Goal: Task Accomplishment & Management: Use online tool/utility

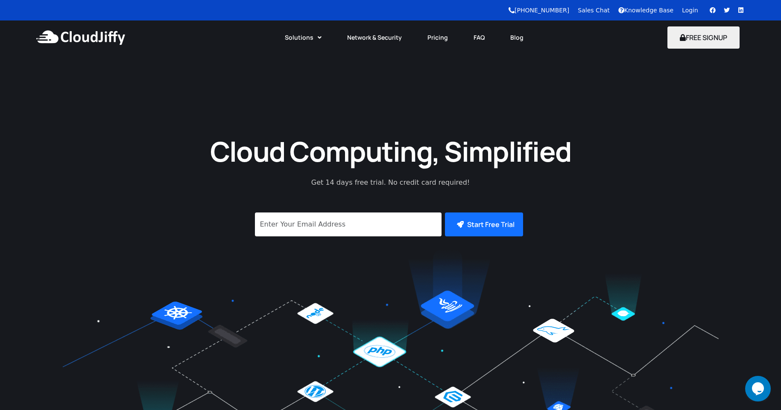
click at [691, 10] on link "Login" at bounding box center [690, 10] width 16 height 7
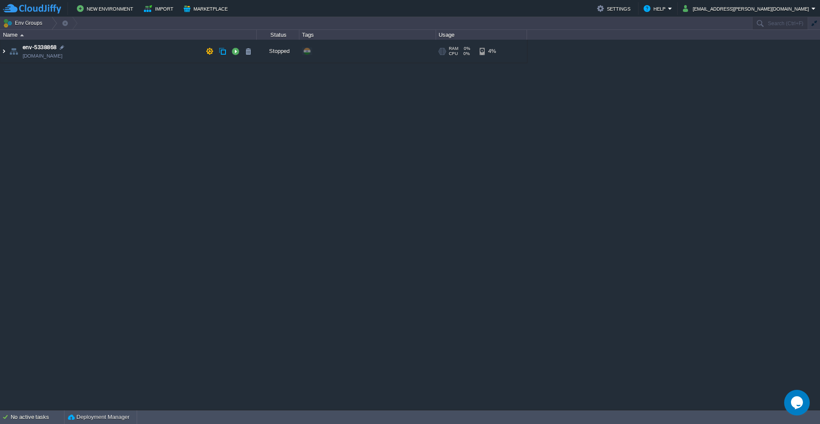
click at [3, 53] on img at bounding box center [3, 51] width 7 height 23
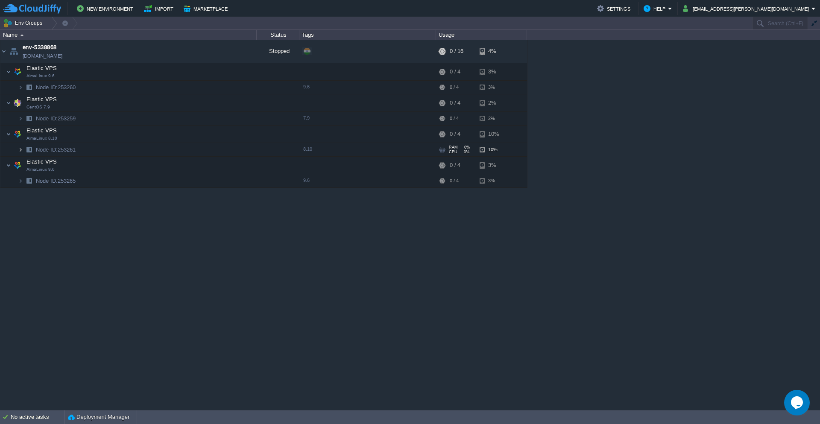
click at [22, 151] on img at bounding box center [20, 149] width 5 height 13
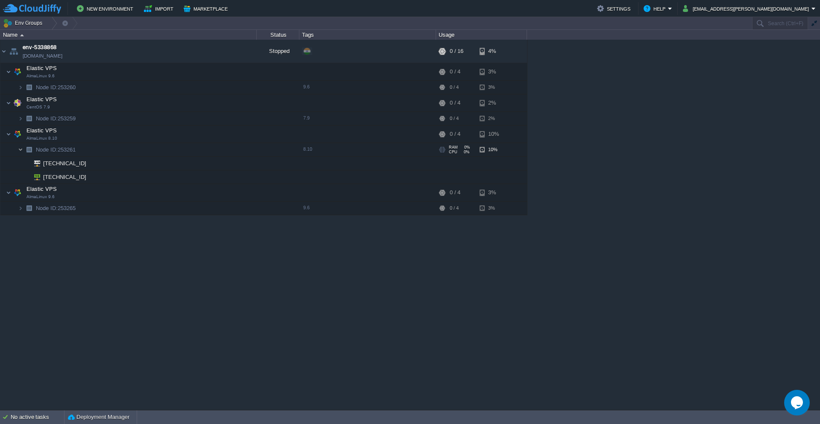
click at [22, 151] on img at bounding box center [20, 149] width 5 height 13
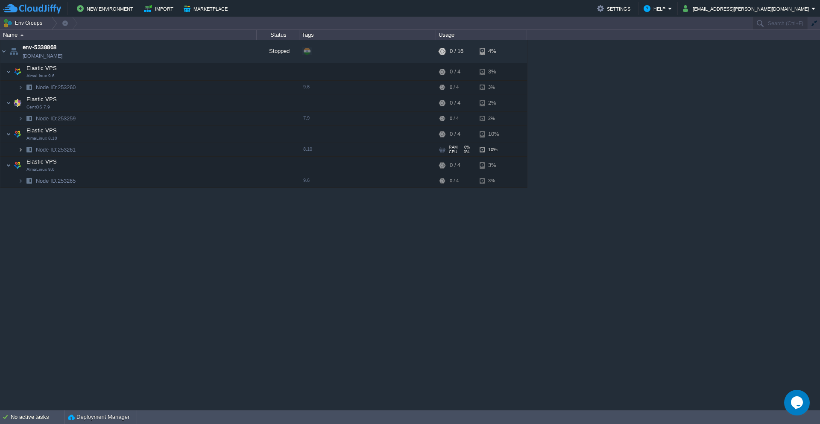
click at [22, 151] on img at bounding box center [20, 149] width 5 height 13
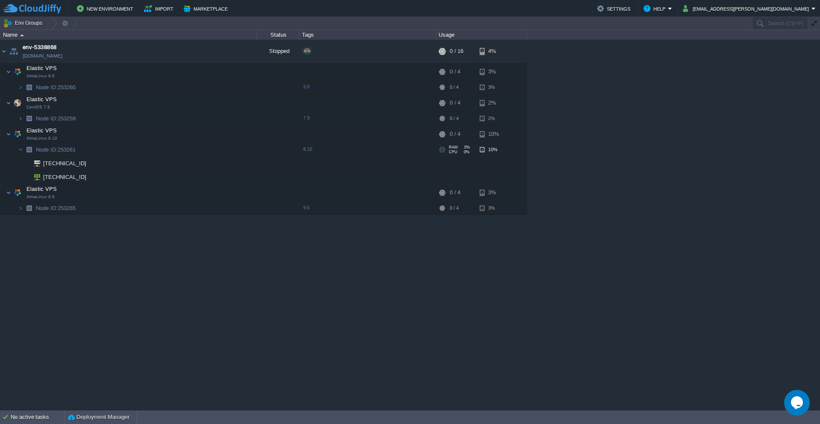
click at [72, 151] on span "Node ID: 253261" at bounding box center [56, 149] width 42 height 7
click at [233, 102] on td "Elastic VPS CentOS 7.9" at bounding box center [128, 103] width 256 height 18
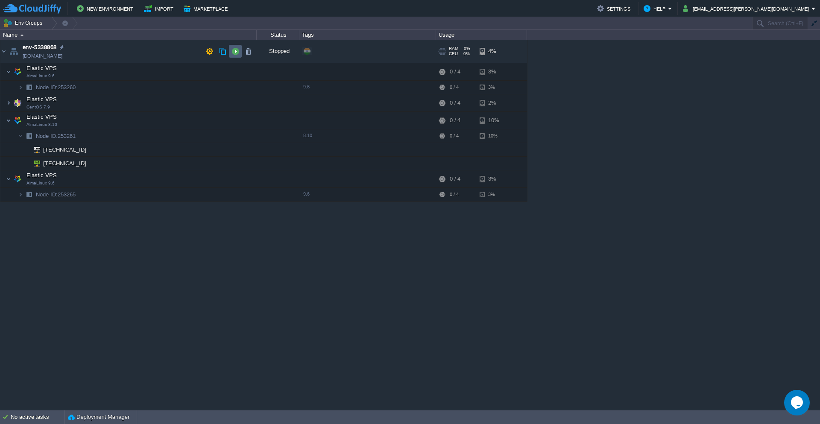
click at [234, 52] on button "button" at bounding box center [235, 51] width 8 height 8
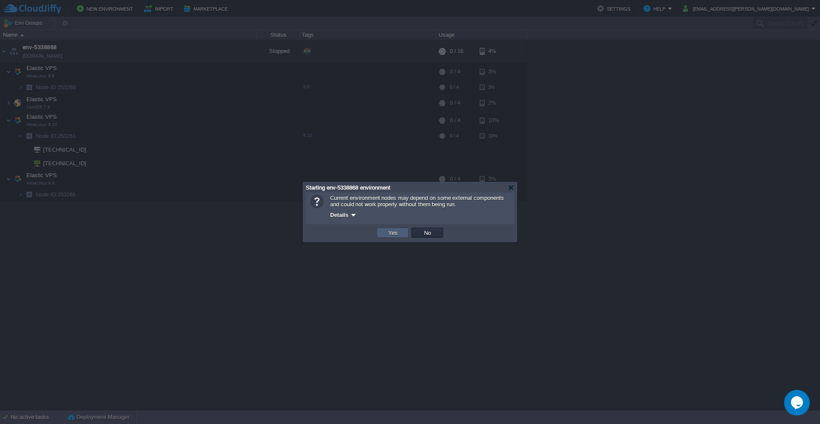
click at [392, 233] on button "Yes" at bounding box center [392, 233] width 15 height 8
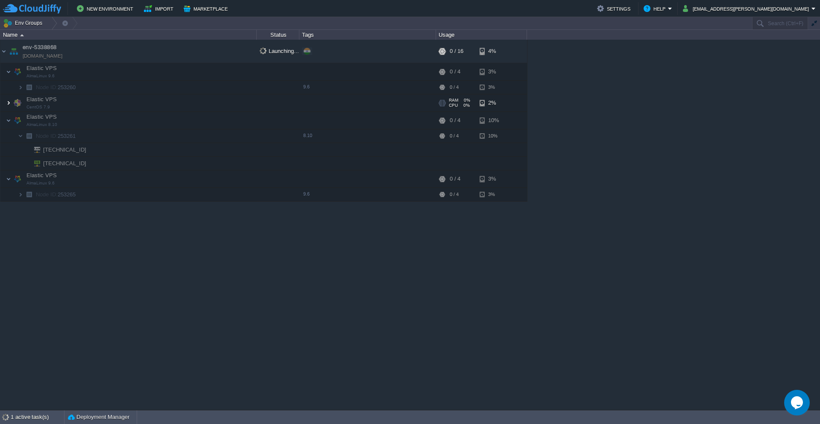
click at [10, 106] on img at bounding box center [8, 102] width 5 height 17
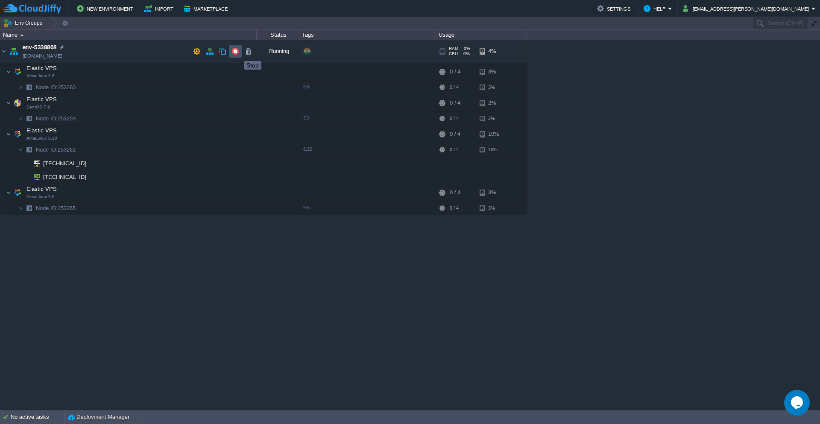
click at [236, 53] on button "button" at bounding box center [235, 51] width 8 height 8
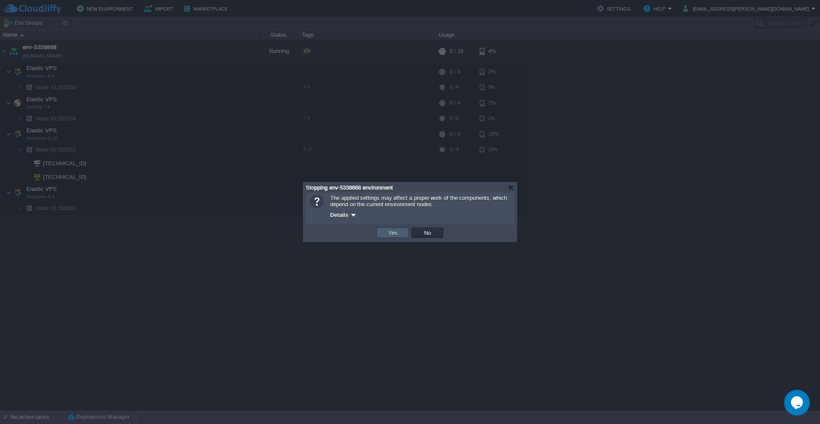
click at [394, 234] on button "Yes" at bounding box center [392, 233] width 15 height 8
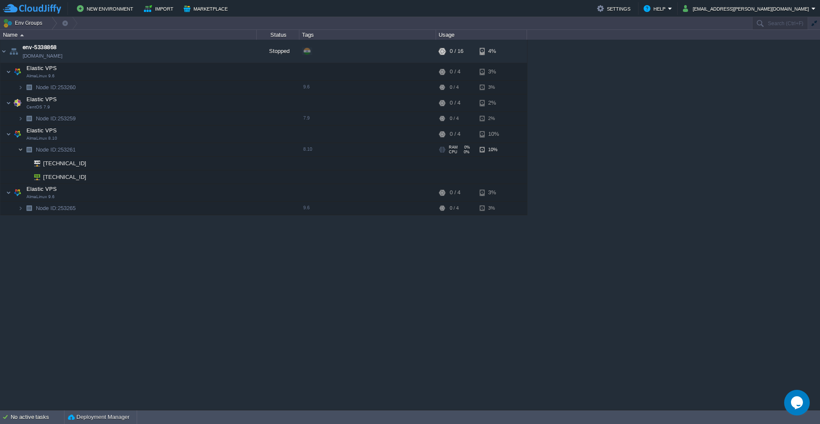
click at [19, 153] on img at bounding box center [20, 149] width 5 height 13
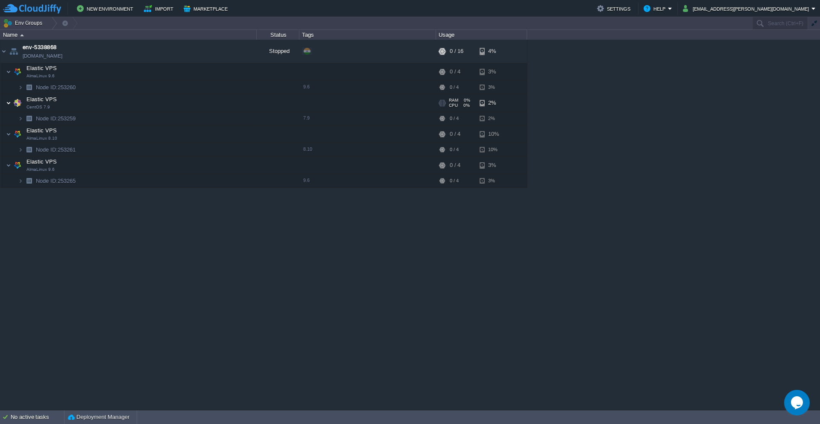
click at [10, 103] on img at bounding box center [8, 102] width 5 height 17
click at [67, 105] on td "Elastic VPS CentOS 7.9" at bounding box center [128, 103] width 256 height 18
click at [63, 101] on td "Elastic VPS CentOS 7.9" at bounding box center [128, 103] width 256 height 18
click at [15, 101] on img at bounding box center [18, 102] width 12 height 17
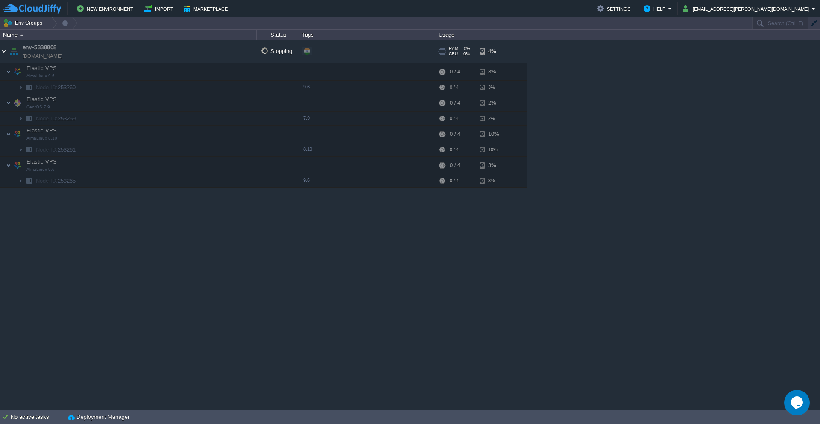
click at [5, 53] on img at bounding box center [3, 51] width 7 height 23
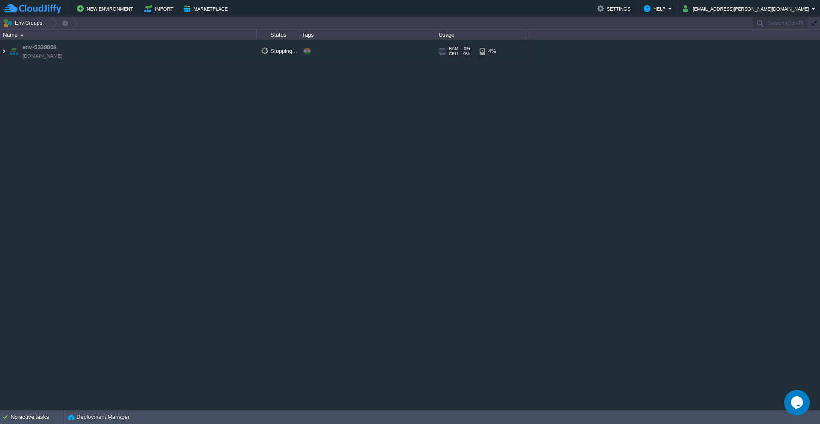
click at [5, 53] on img at bounding box center [3, 51] width 7 height 23
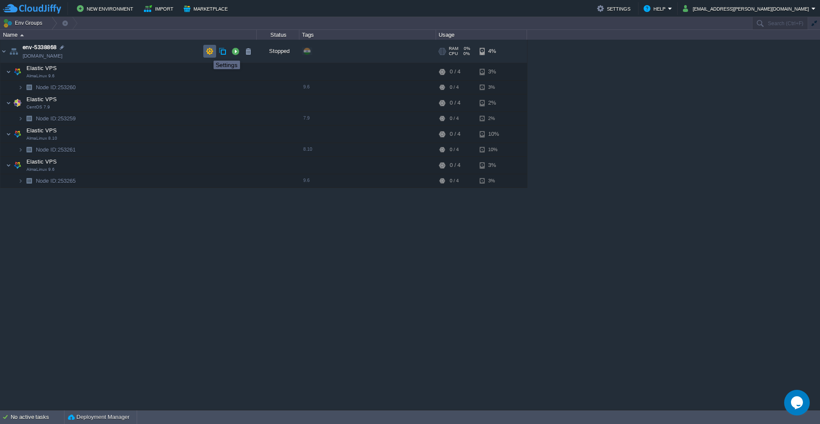
click at [207, 53] on button "button" at bounding box center [210, 51] width 8 height 8
click at [8, 105] on img at bounding box center [8, 102] width 5 height 17
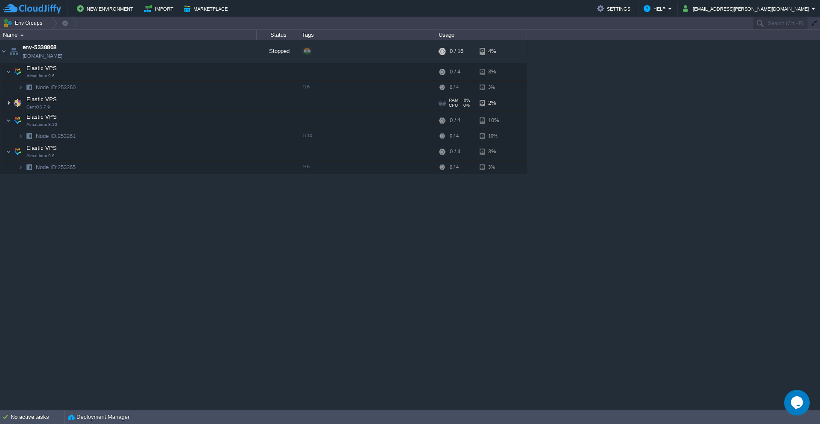
click at [8, 105] on img at bounding box center [8, 102] width 5 height 17
click at [59, 103] on td "Elastic VPS CentOS 7.9" at bounding box center [128, 103] width 256 height 18
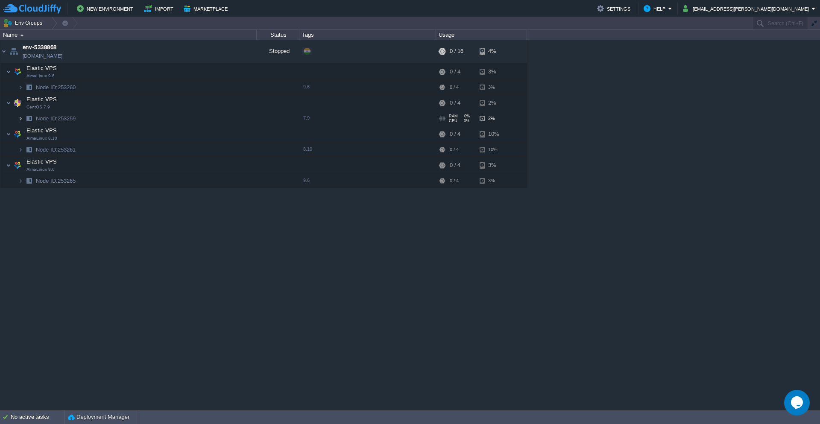
click at [20, 122] on img at bounding box center [20, 118] width 5 height 13
click at [306, 118] on span "7.9" at bounding box center [306, 117] width 6 height 5
click at [309, 119] on span "7.9" at bounding box center [306, 117] width 6 height 5
click at [62, 46] on div at bounding box center [62, 48] width 8 height 8
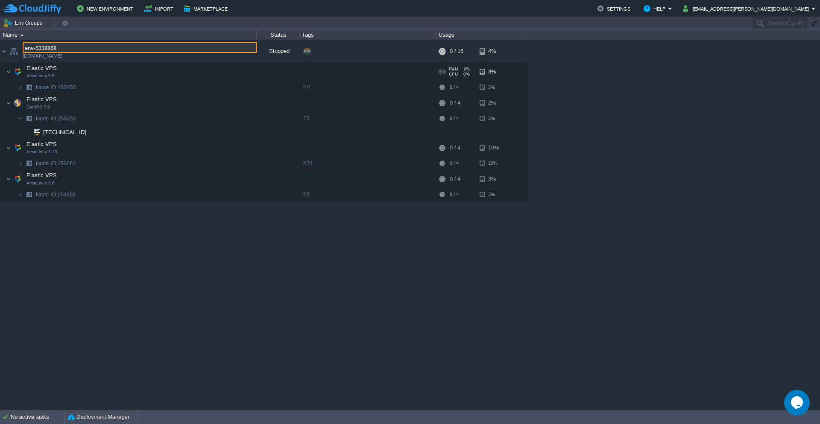
click at [111, 88] on td "Node ID: 253260" at bounding box center [128, 88] width 256 height 14
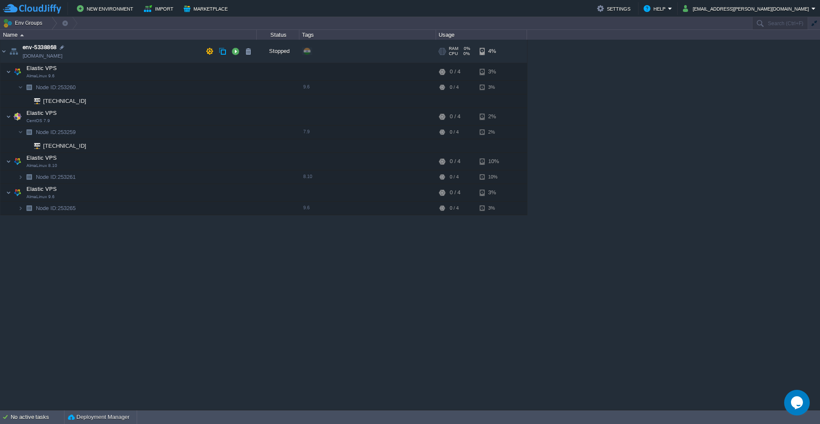
click at [16, 53] on img at bounding box center [14, 51] width 12 height 23
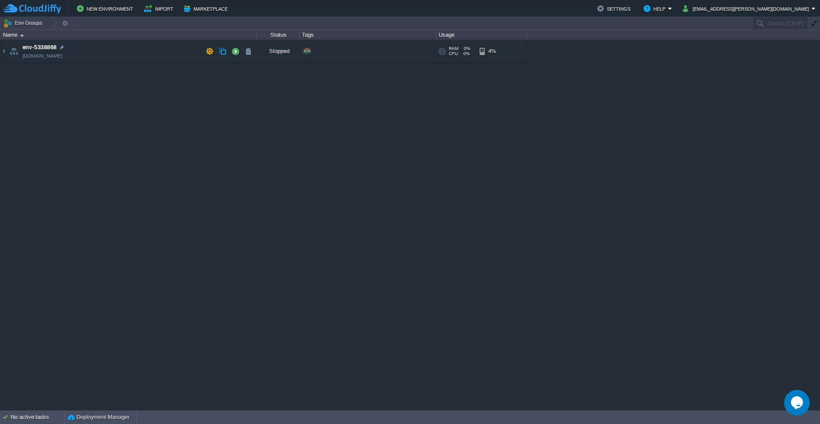
click at [16, 53] on img at bounding box center [14, 51] width 12 height 23
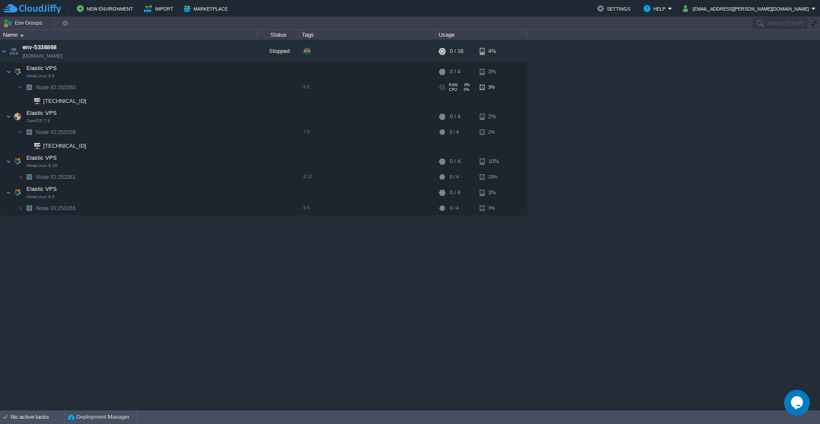
click at [29, 88] on img at bounding box center [29, 87] width 12 height 13
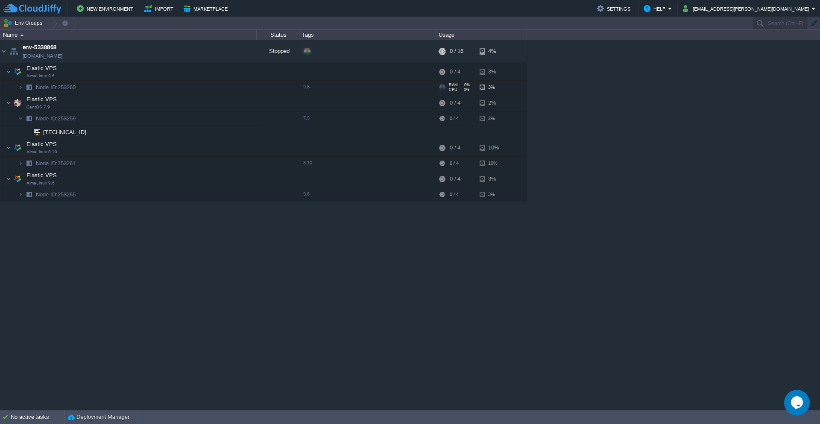
click at [29, 88] on img at bounding box center [29, 87] width 12 height 13
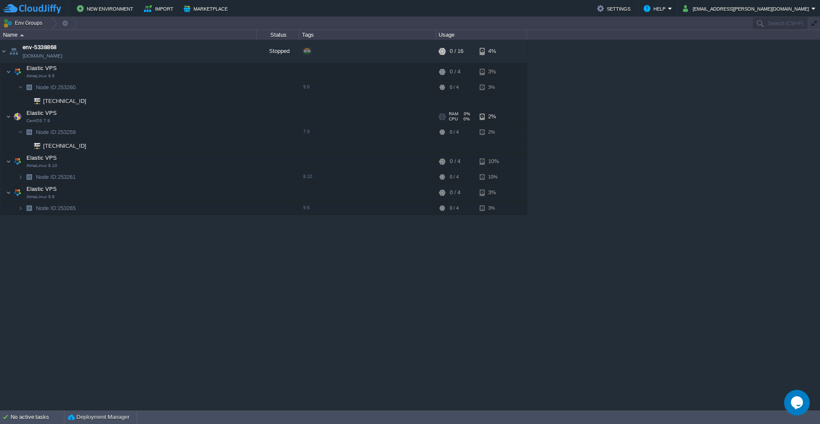
click at [32, 123] on span "CentOS 7.9" at bounding box center [37, 120] width 23 height 5
type input "Elastic VPS"
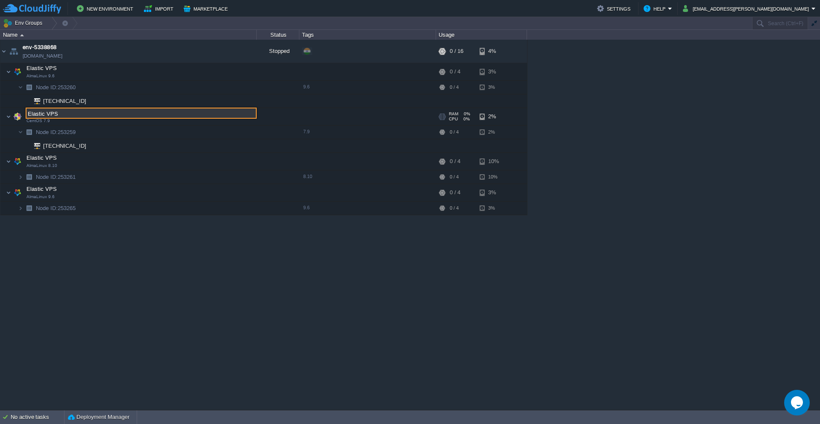
click at [32, 123] on span "CentOS 7.9" at bounding box center [37, 120] width 23 height 5
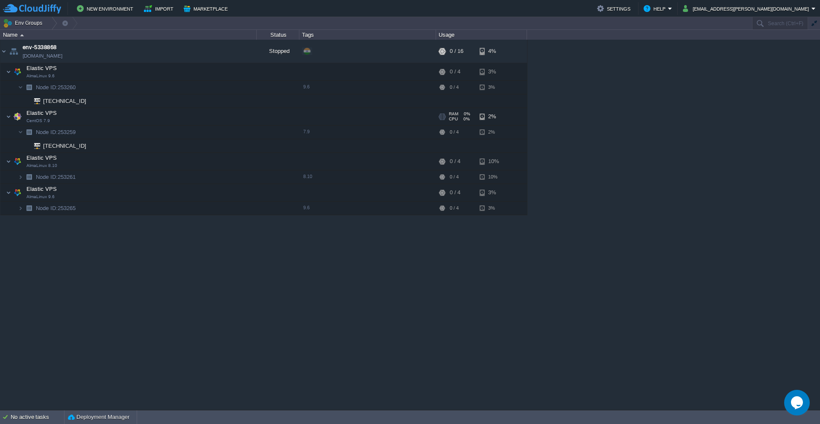
click at [19, 117] on img at bounding box center [18, 116] width 12 height 17
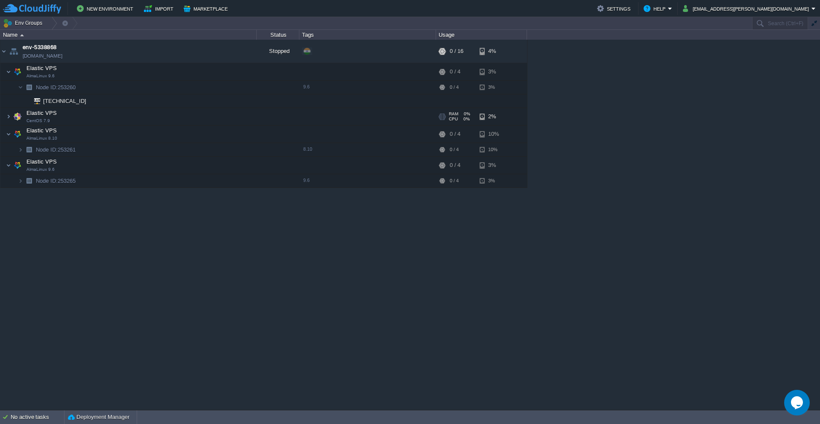
click at [19, 117] on img at bounding box center [18, 116] width 12 height 17
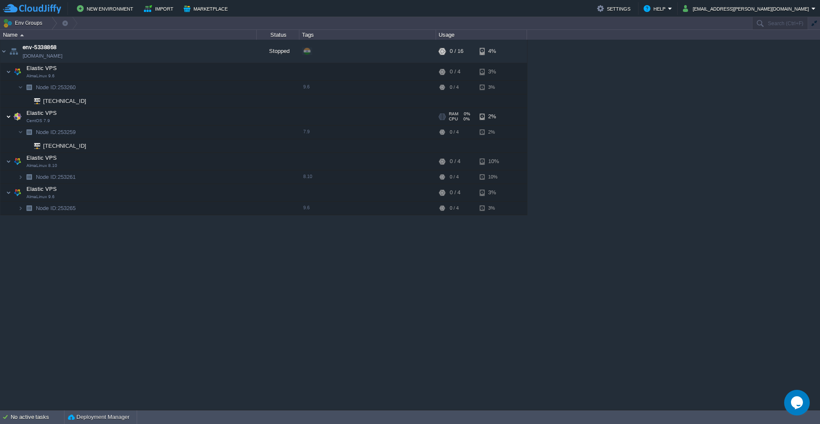
click at [9, 119] on img at bounding box center [8, 116] width 5 height 17
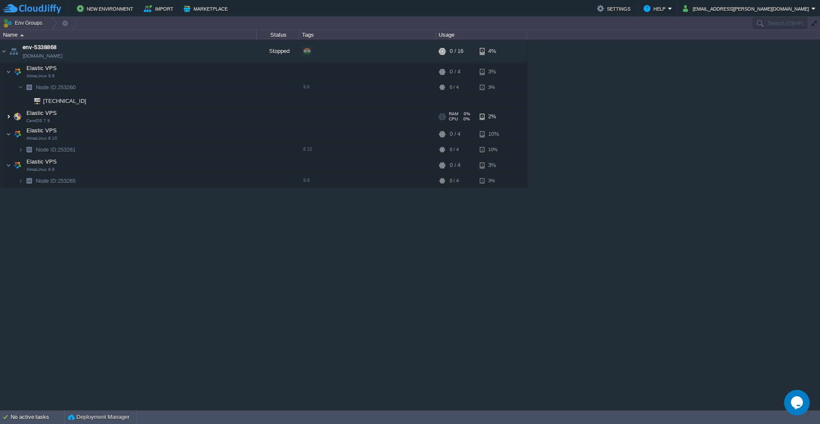
click at [9, 119] on img at bounding box center [8, 116] width 5 height 17
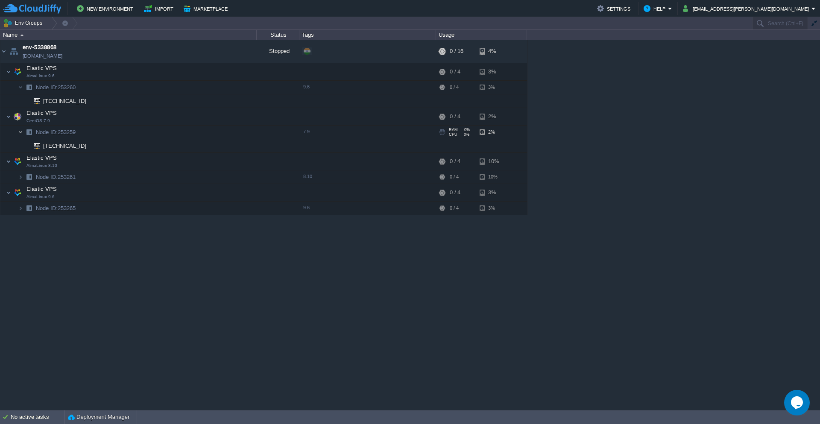
click at [20, 134] on img at bounding box center [20, 132] width 5 height 13
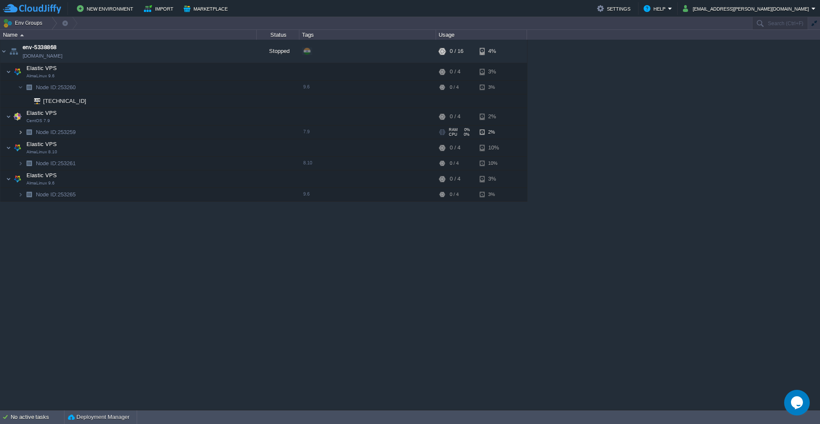
click at [20, 134] on img at bounding box center [20, 132] width 5 height 13
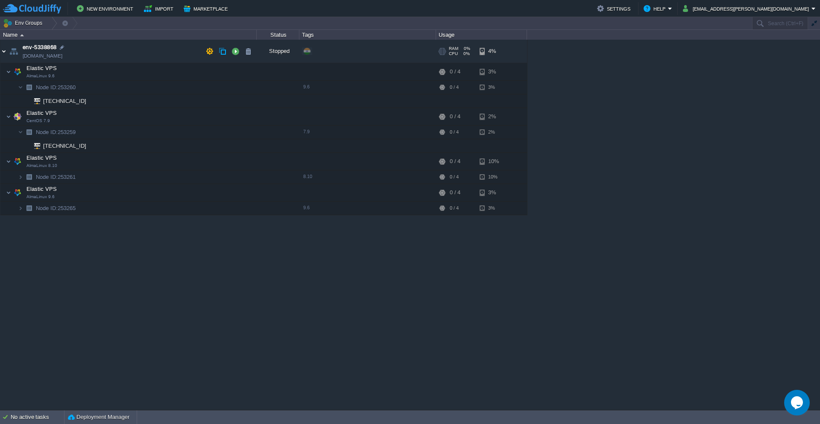
click at [3, 54] on img at bounding box center [3, 51] width 7 height 23
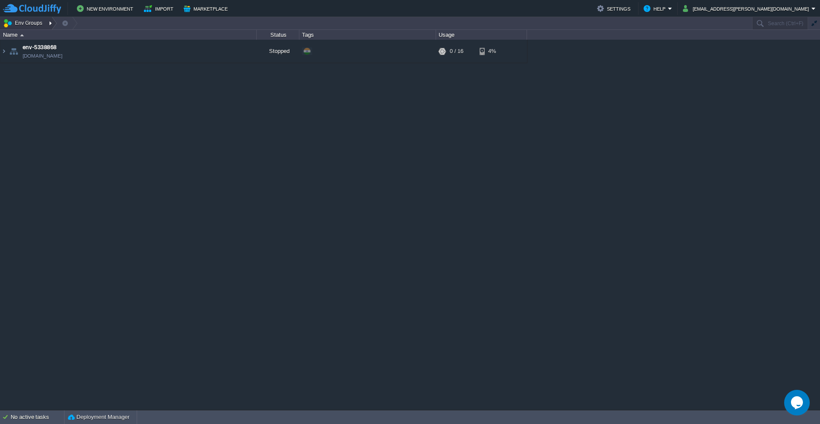
click at [47, 25] on div at bounding box center [52, 23] width 12 height 12
click at [39, 73] on span "Create New" at bounding box center [28, 73] width 29 height 6
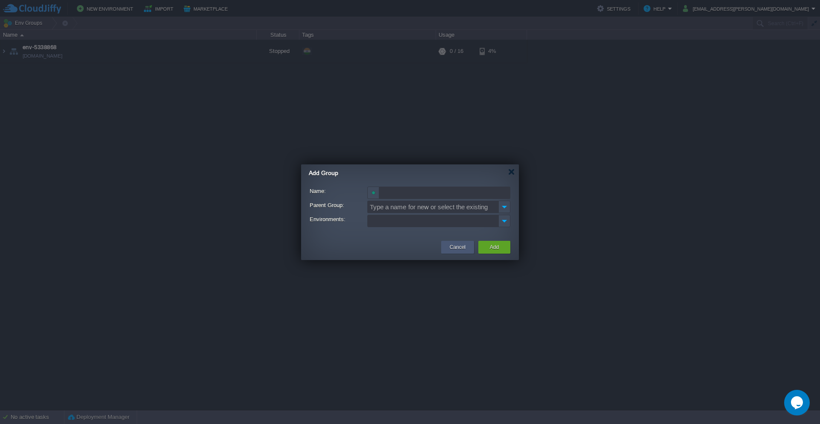
click at [455, 250] on button "Cancel" at bounding box center [458, 247] width 16 height 9
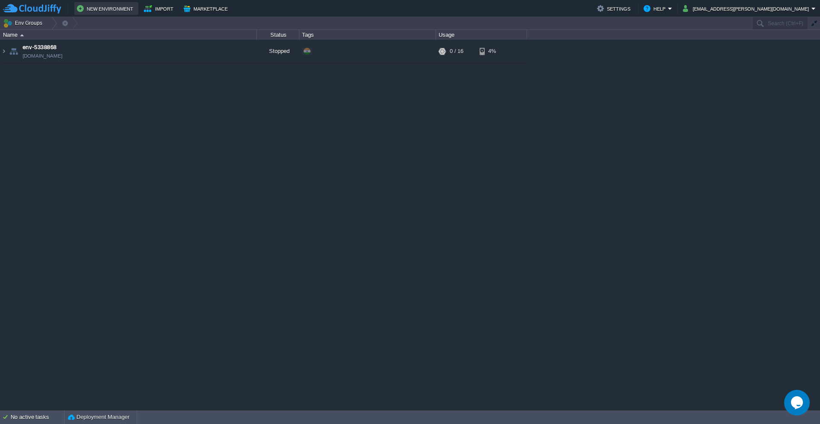
click at [99, 12] on button "New Environment" at bounding box center [106, 8] width 59 height 10
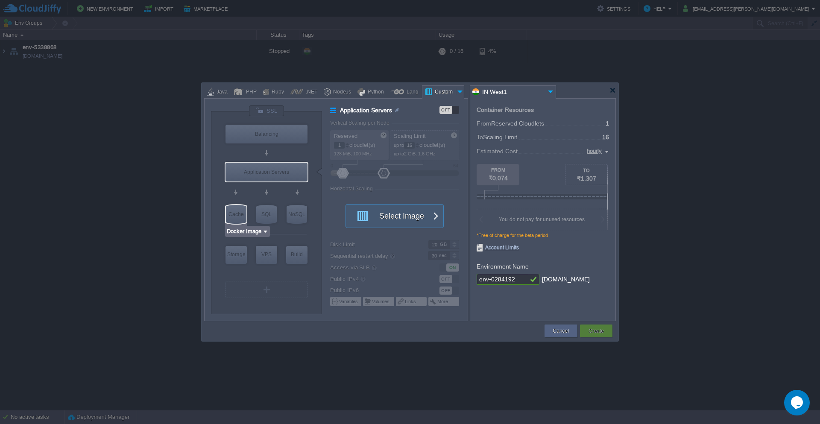
click at [260, 234] on input "Docker Image" at bounding box center [244, 231] width 36 height 9
click at [239, 267] on div "More..." at bounding box center [250, 265] width 47 height 10
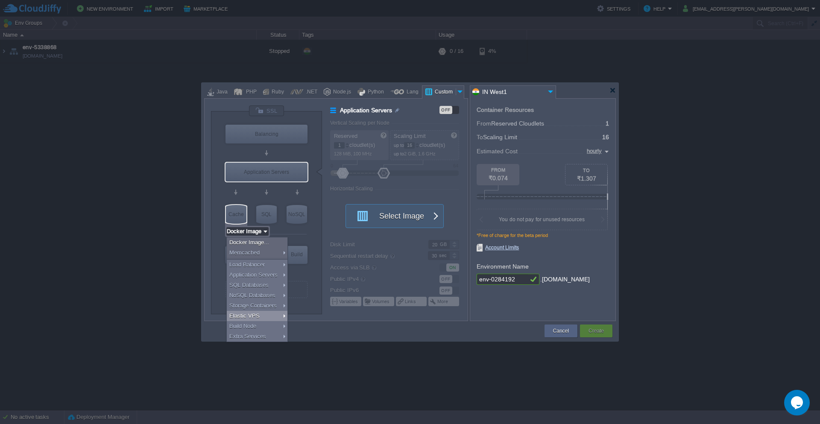
click at [250, 318] on div "Elastic VPS" at bounding box center [257, 316] width 61 height 10
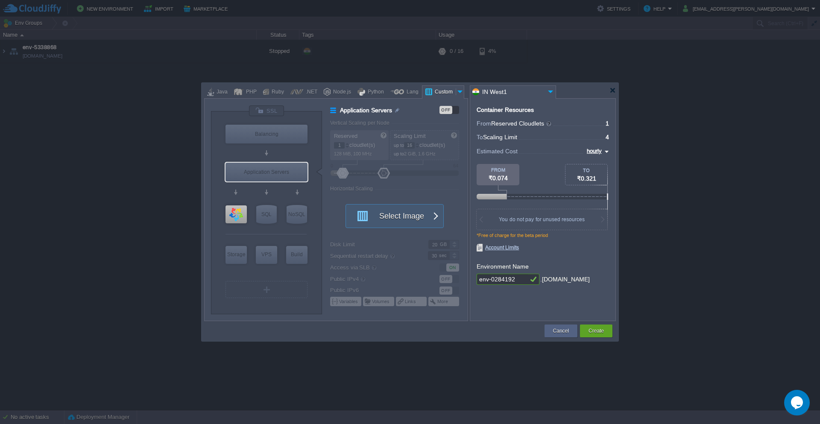
type input "Docker Image"
click at [266, 213] on div "SQL" at bounding box center [266, 214] width 20 height 19
type input "SQL Databases"
type input "4"
type input "6"
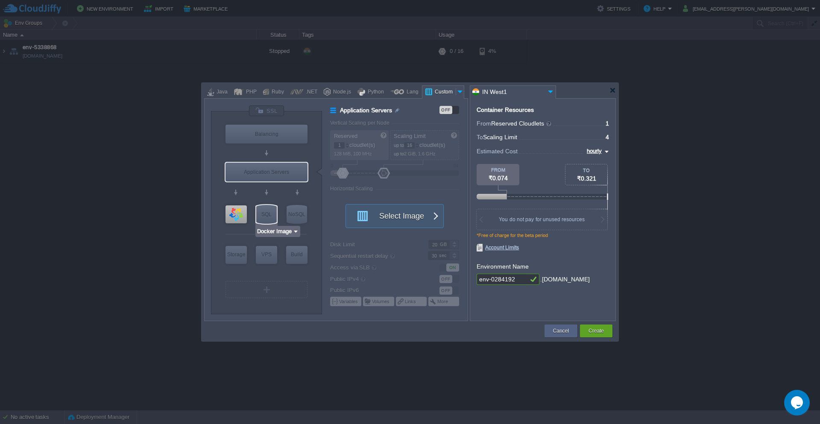
type input "Select Image"
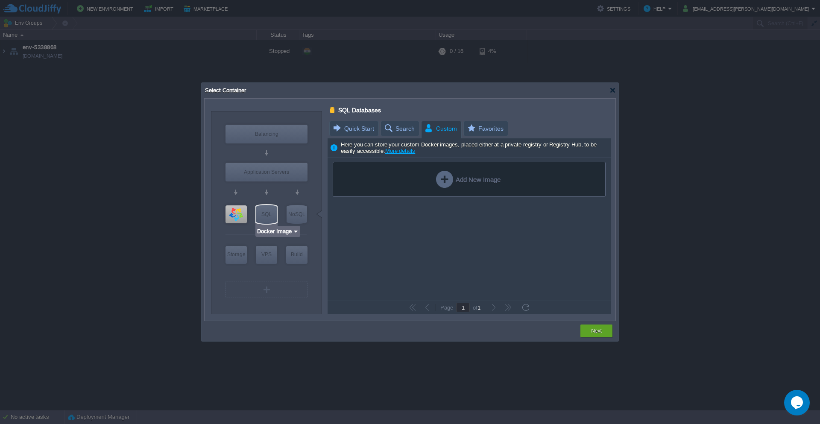
click at [292, 234] on img at bounding box center [295, 231] width 6 height 9
click at [277, 294] on div "More..." at bounding box center [280, 295] width 47 height 10
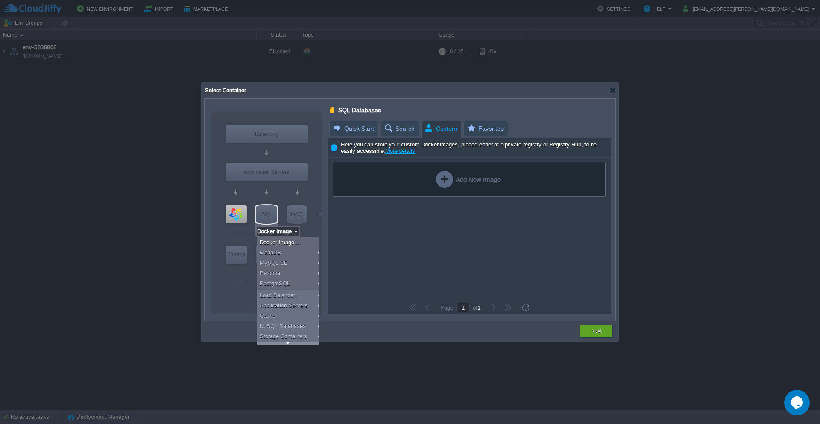
click at [287, 344] on div at bounding box center [287, 343] width 61 height 3
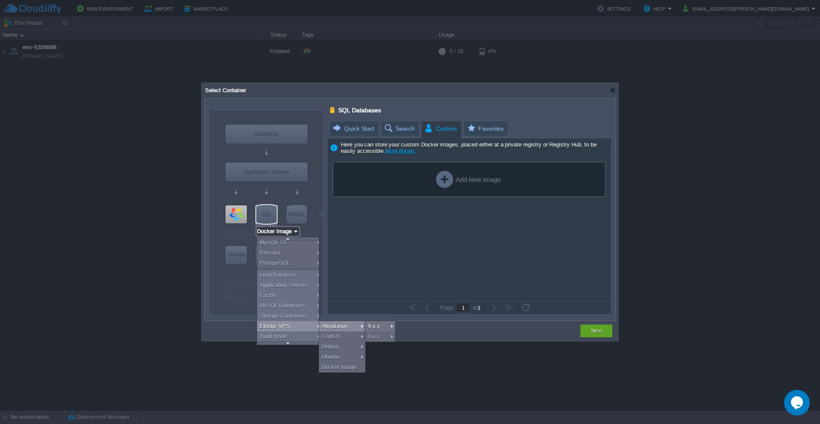
click at [338, 330] on div "AlmaLinux" at bounding box center [342, 326] width 46 height 10
type input "Elastic VPS"
type input "1"
type input "4"
type input "AlmaLinux 9.6"
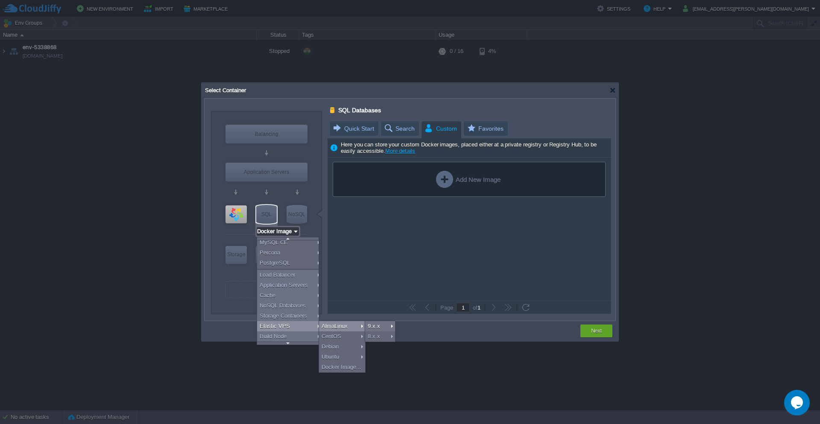
type input "9.6"
type input "Stateful"
type input "AlmaLinux 9.6"
type input "Elastic VPS"
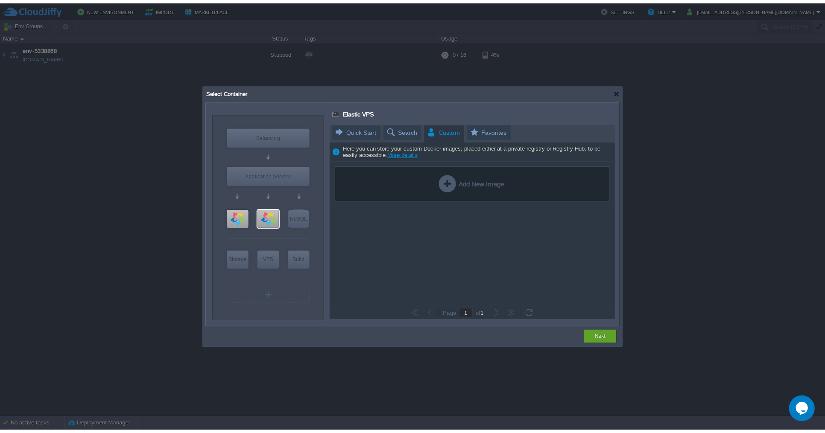
scroll to position [0, 0]
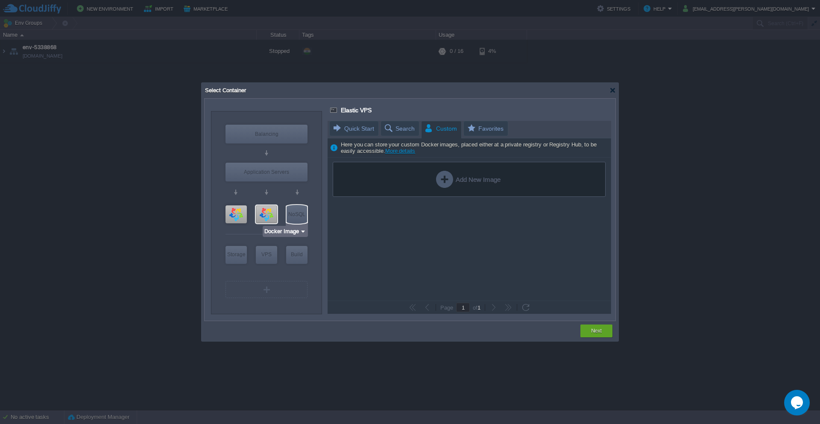
click at [303, 234] on img at bounding box center [303, 231] width 6 height 9
click at [283, 285] on div "More..." at bounding box center [287, 285] width 47 height 10
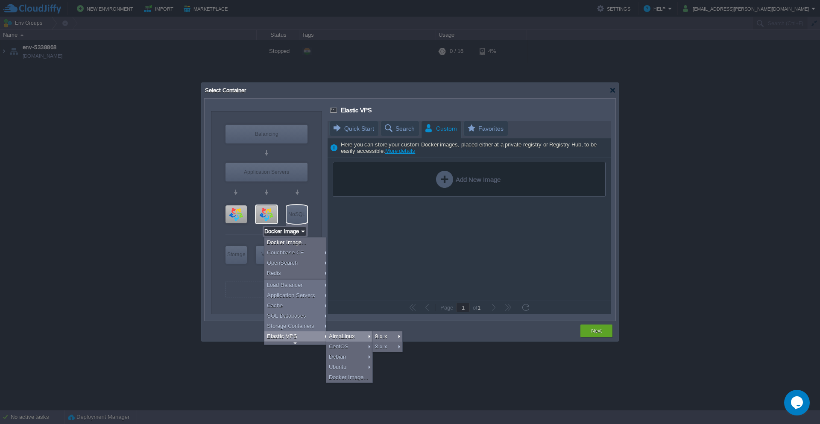
click at [337, 338] on div "AlmaLinux" at bounding box center [349, 336] width 46 height 10
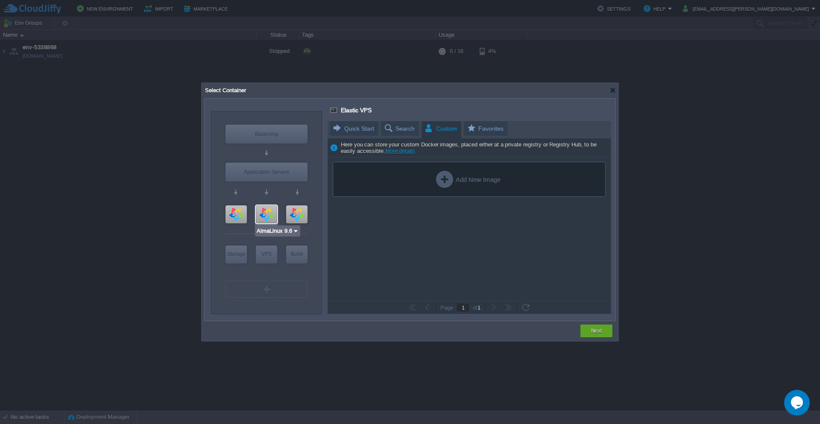
click at [268, 210] on div at bounding box center [266, 214] width 21 height 18
click at [272, 219] on div "VPS" at bounding box center [266, 213] width 21 height 17
type input "AlmaLinux 9.6"
click at [265, 191] on div at bounding box center [266, 193] width 5 height 6
click at [235, 211] on div at bounding box center [235, 214] width 21 height 18
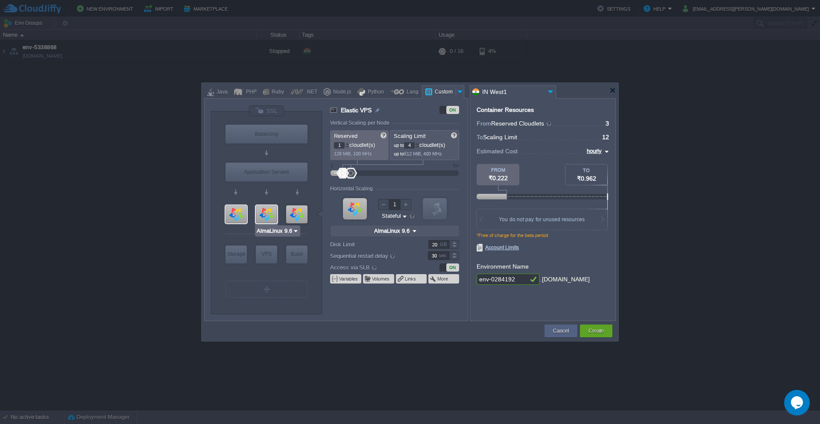
click at [265, 216] on div at bounding box center [266, 214] width 21 height 18
type input "Elastic VPS"
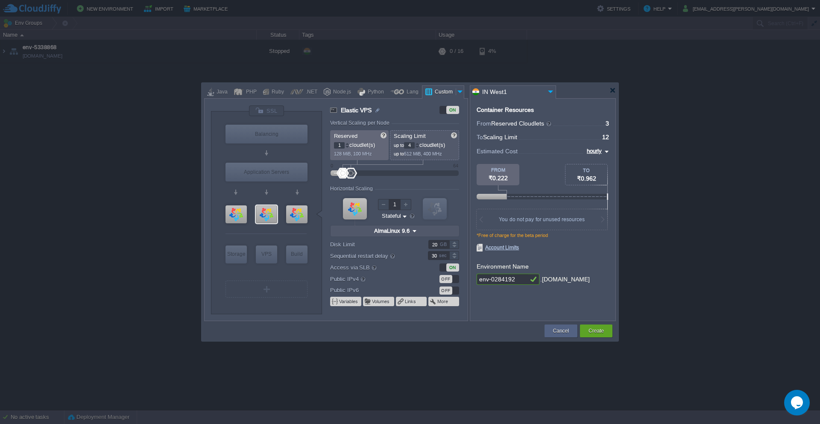
click at [449, 281] on div "OFF" at bounding box center [445, 279] width 13 height 8
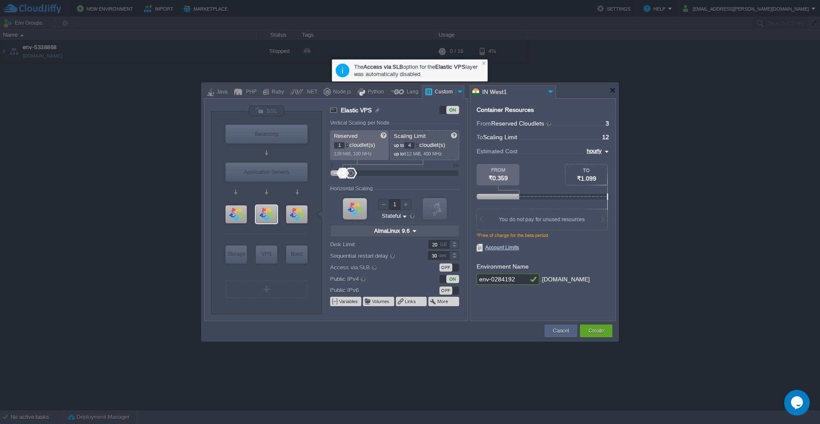
click at [517, 277] on input "env-0284192" at bounding box center [501, 279] width 51 height 11
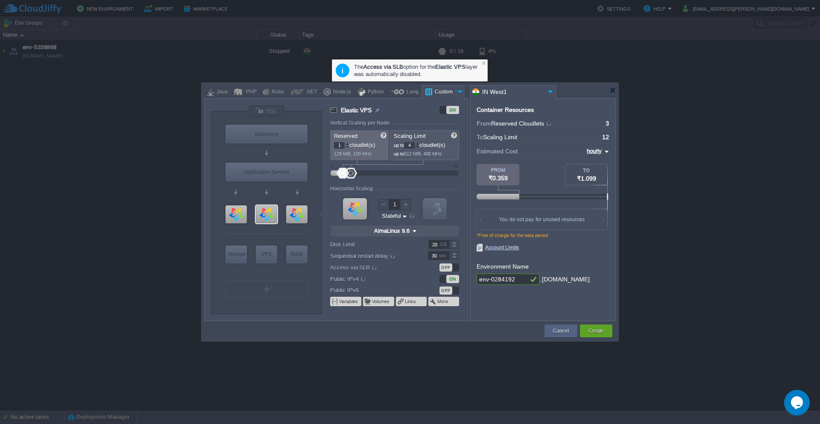
click at [517, 277] on input "env-0284192" at bounding box center [501, 279] width 51 height 11
drag, startPoint x: 516, startPoint y: 277, endPoint x: 474, endPoint y: 277, distance: 42.3
click at [474, 277] on div "Container Resources From Reserved Cloudlets ... = 3 not added To Scaling Limit …" at bounding box center [543, 209] width 146 height 223
click at [520, 298] on div "Container Resources From Reserved Cloudlets ... = 3 not added To Scaling Limit …" at bounding box center [543, 209] width 146 height 223
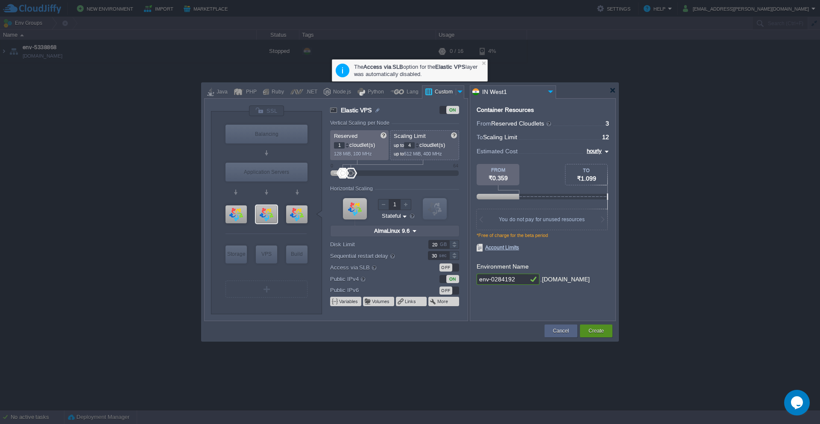
click at [594, 334] on button "Create" at bounding box center [595, 331] width 15 height 9
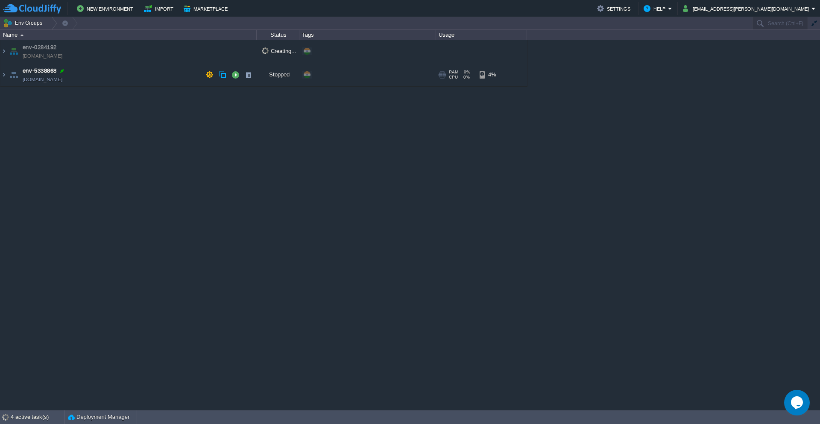
click at [60, 71] on div at bounding box center [62, 71] width 8 height 8
type input "env-5338868"
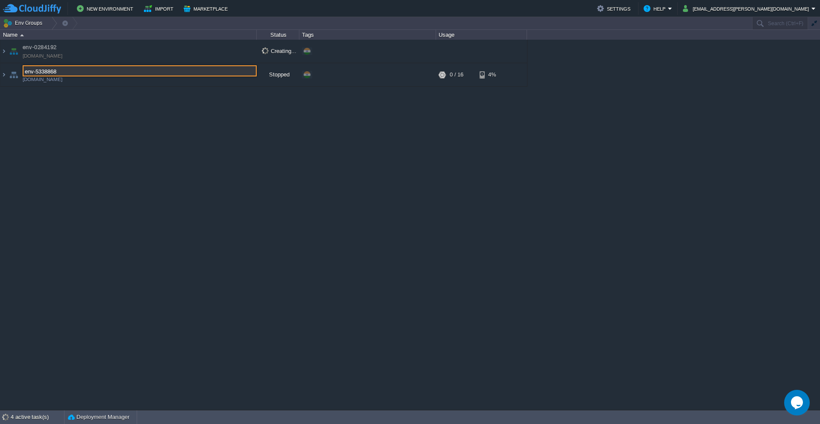
click at [51, 92] on div "env-0284192 env-0284192.cloudjiffy.net Creating... + Add to Env Group env-53388…" at bounding box center [410, 225] width 820 height 370
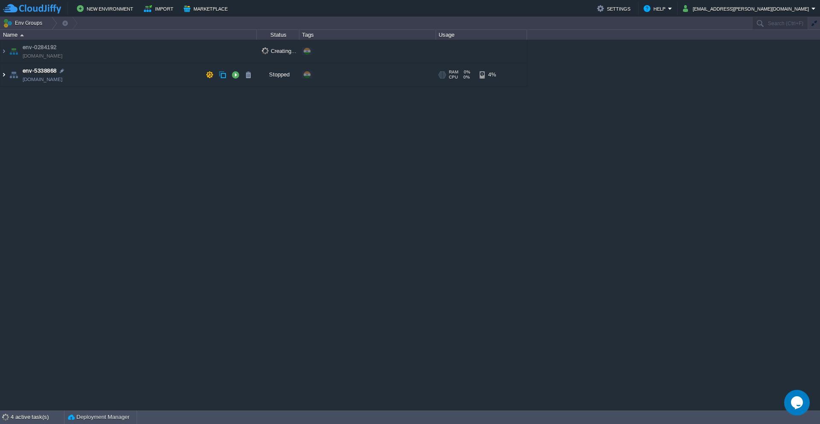
click at [3, 76] on img at bounding box center [3, 74] width 7 height 23
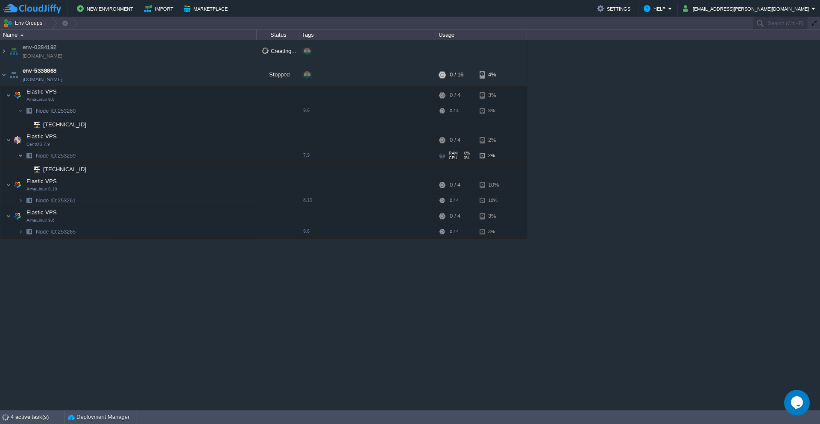
click at [21, 157] on img at bounding box center [20, 155] width 5 height 13
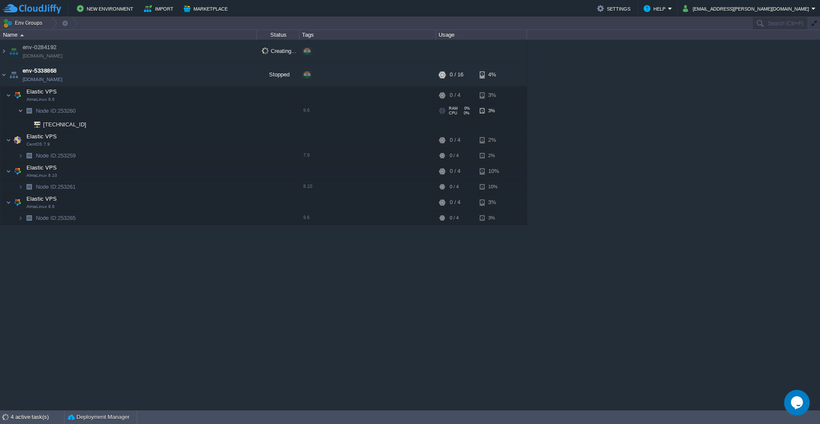
click at [19, 112] on img at bounding box center [20, 110] width 5 height 13
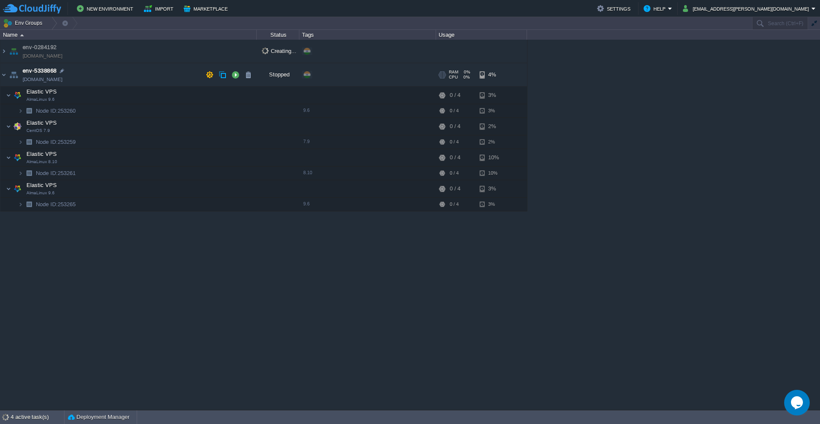
click at [348, 75] on div "+ Add to Env Group" at bounding box center [336, 75] width 44 height 8
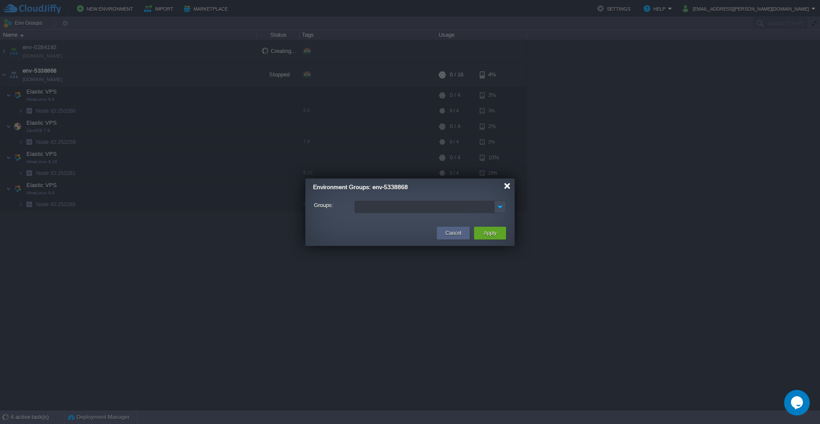
click at [508, 187] on div at bounding box center [507, 186] width 6 height 6
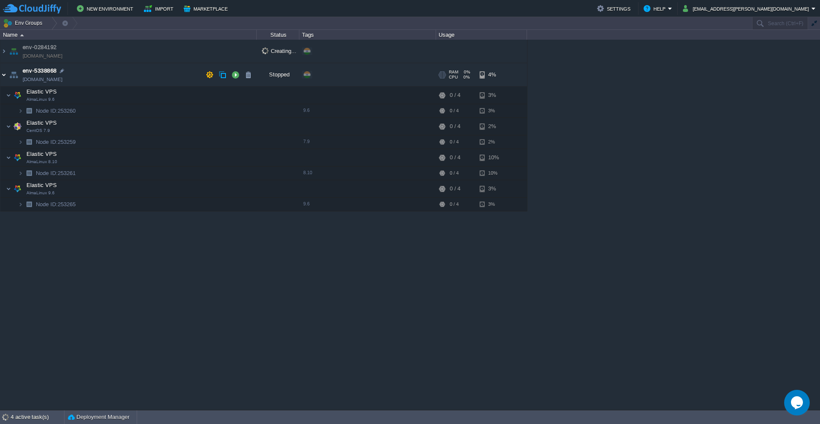
click at [3, 76] on img at bounding box center [3, 74] width 7 height 23
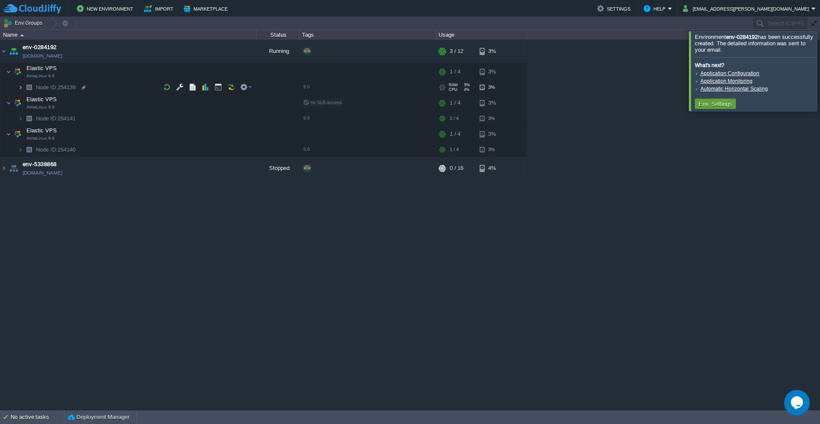
click at [22, 87] on img at bounding box center [20, 87] width 5 height 13
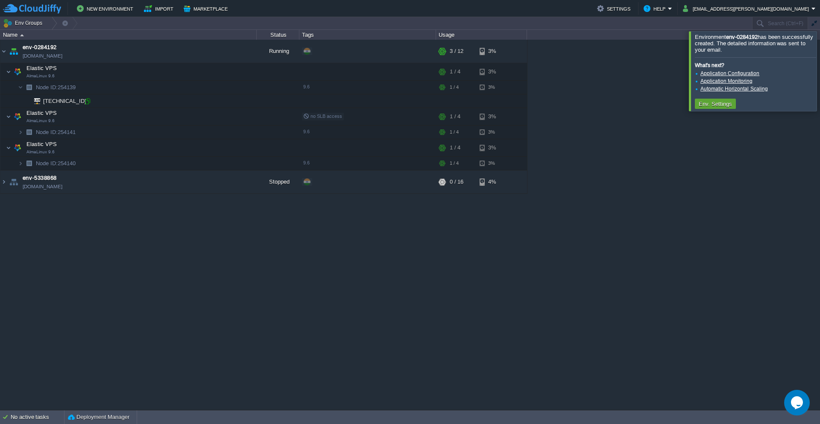
click at [88, 102] on div at bounding box center [88, 101] width 8 height 8
click at [21, 166] on img at bounding box center [20, 163] width 5 height 13
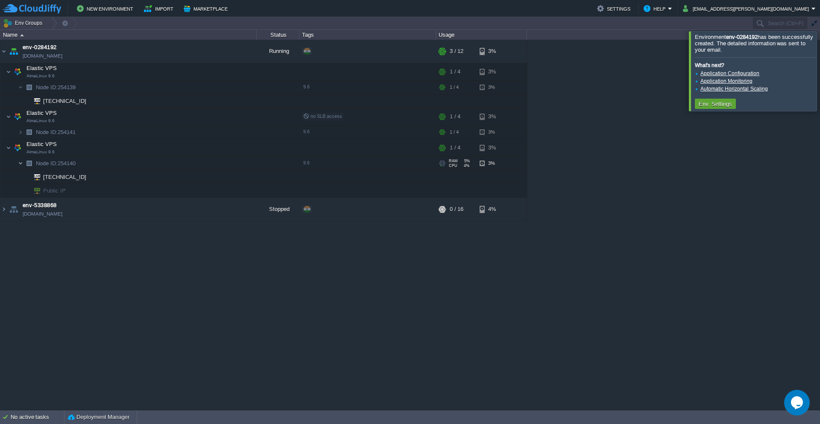
click at [21, 166] on img at bounding box center [20, 163] width 5 height 13
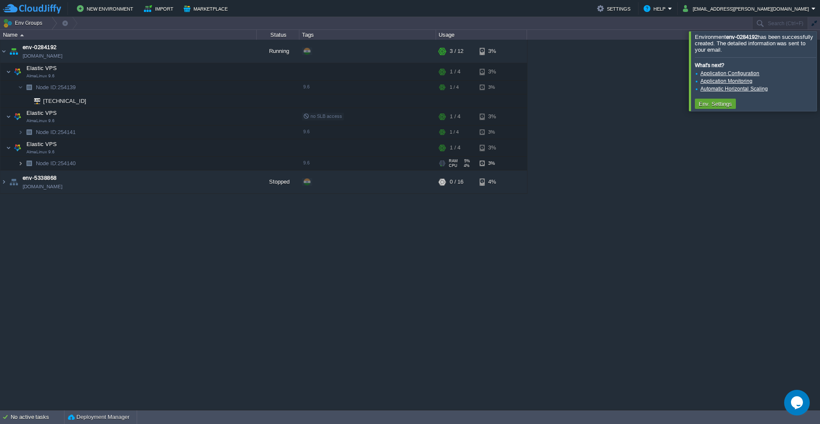
click at [21, 166] on img at bounding box center [20, 163] width 5 height 13
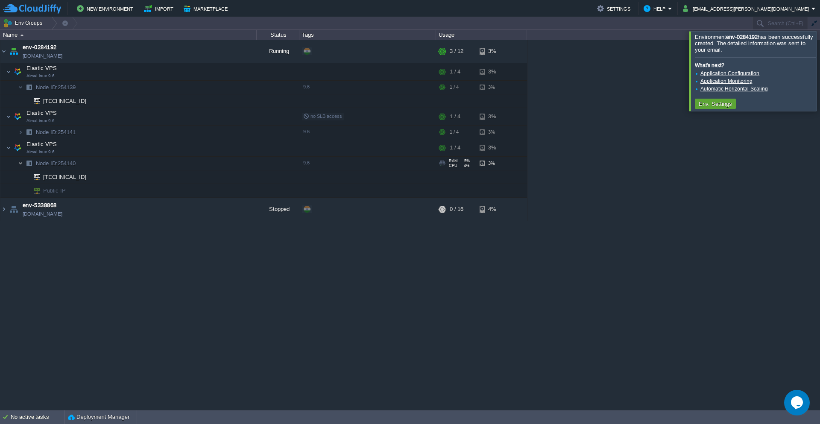
click at [21, 166] on img at bounding box center [20, 163] width 5 height 13
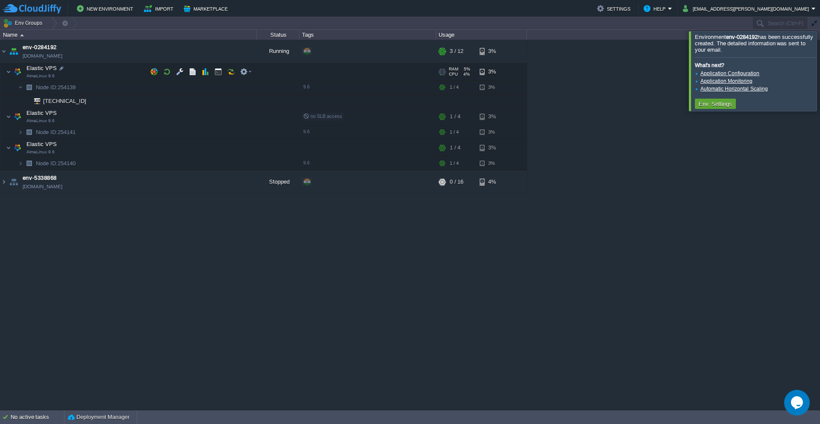
click at [12, 73] on img at bounding box center [18, 71] width 12 height 17
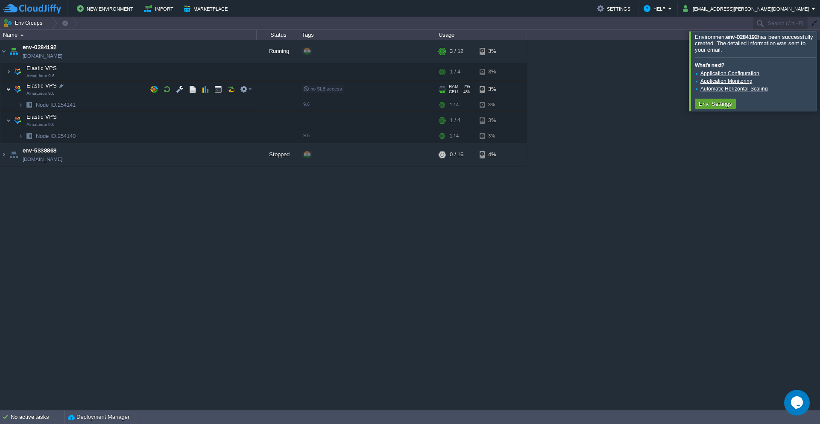
click at [10, 91] on img at bounding box center [8, 89] width 5 height 17
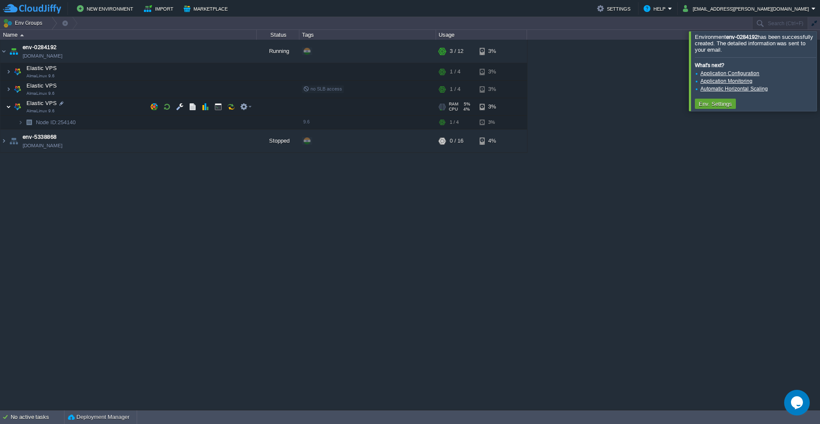
click at [8, 111] on img at bounding box center [8, 106] width 5 height 17
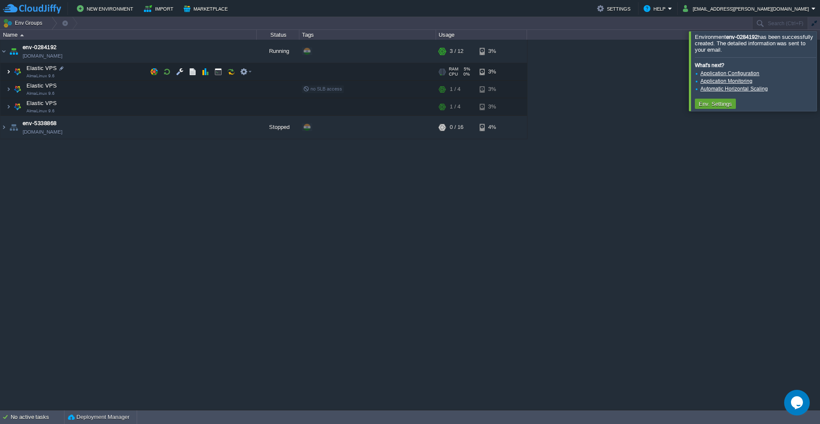
click at [6, 73] on img at bounding box center [8, 71] width 5 height 17
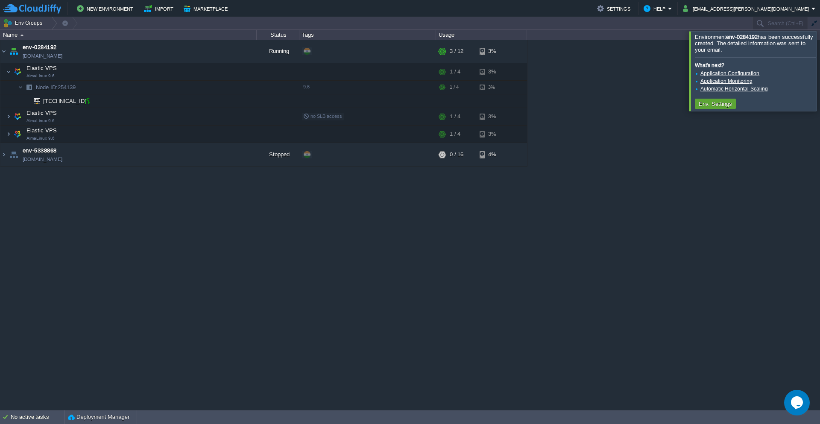
click at [90, 102] on div at bounding box center [88, 101] width 8 height 8
click at [11, 135] on img at bounding box center [8, 134] width 5 height 17
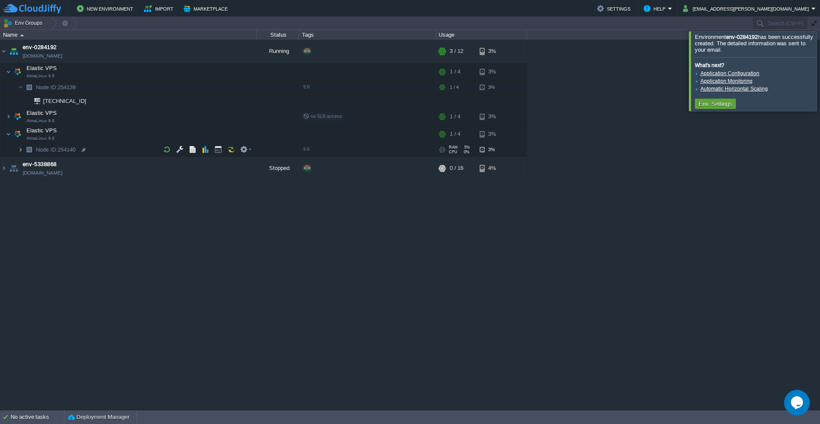
click at [20, 149] on img at bounding box center [20, 149] width 5 height 13
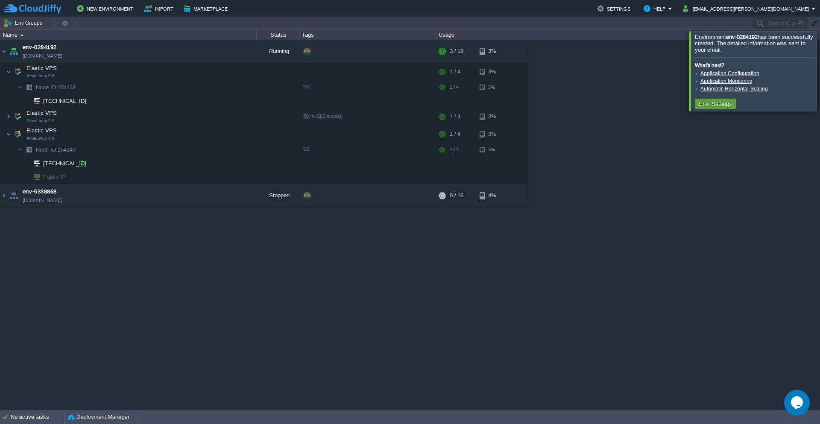
click at [79, 164] on div at bounding box center [82, 164] width 8 height 8
click at [3, 52] on img at bounding box center [3, 51] width 7 height 23
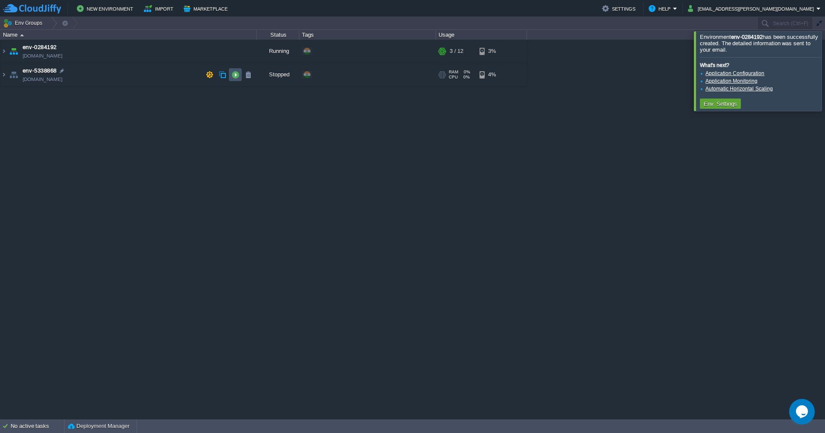
click at [234, 77] on button "button" at bounding box center [235, 75] width 8 height 8
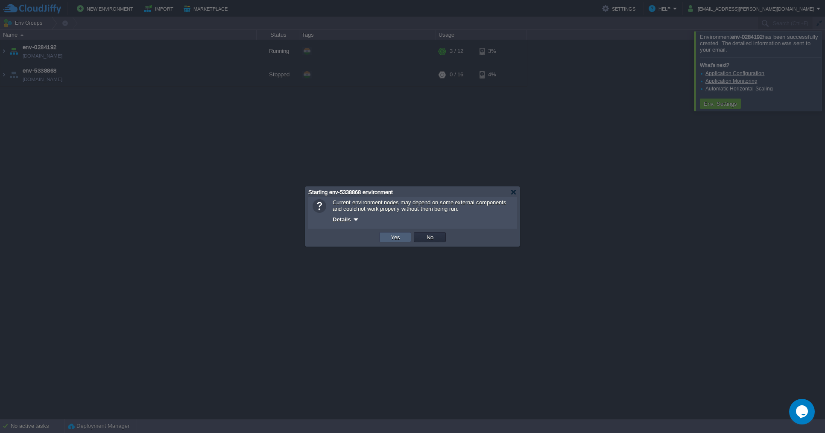
click at [391, 240] on button "Yes" at bounding box center [395, 238] width 15 height 8
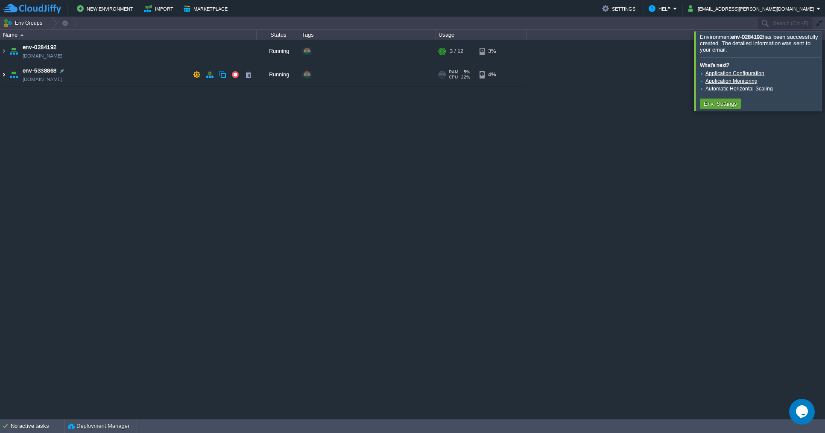
click at [4, 77] on img at bounding box center [3, 74] width 7 height 23
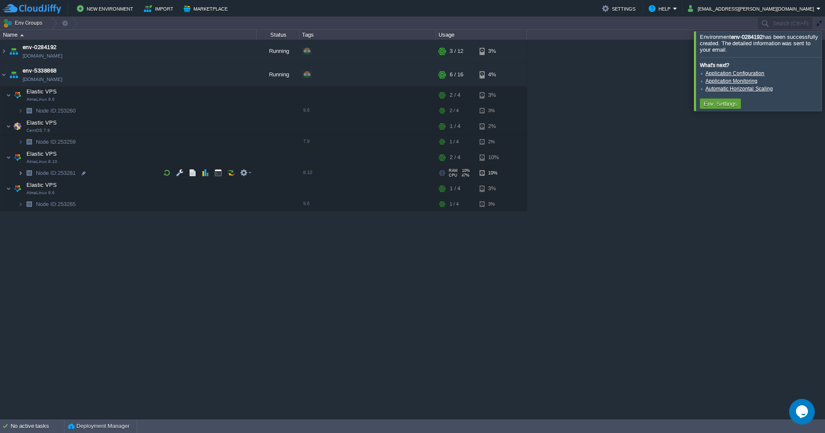
click at [19, 172] on img at bounding box center [20, 172] width 5 height 13
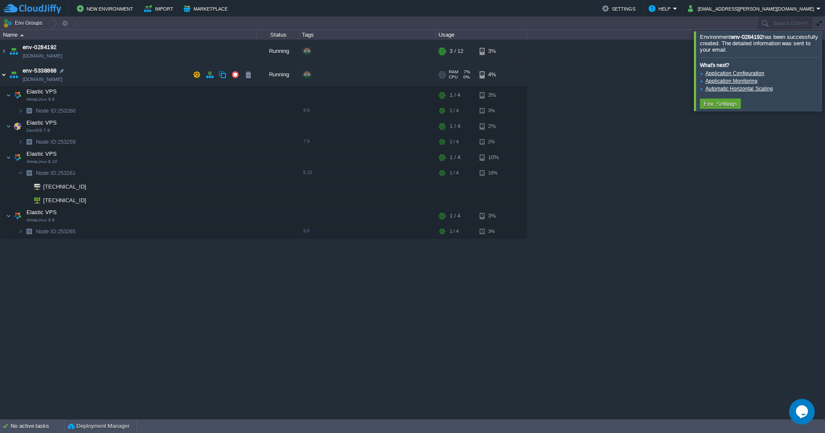
click at [4, 76] on img at bounding box center [3, 74] width 7 height 23
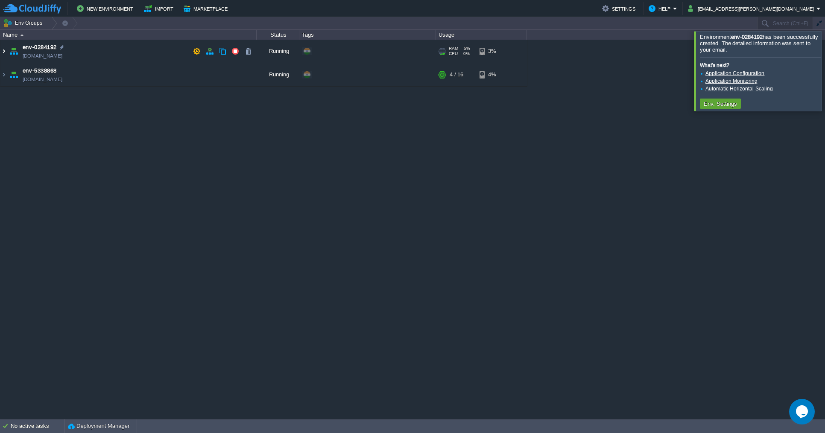
click at [4, 52] on img at bounding box center [3, 51] width 7 height 23
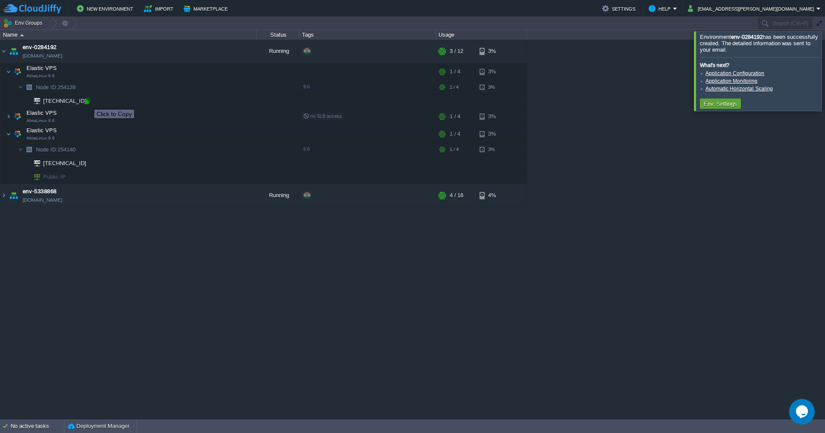
click at [88, 102] on div at bounding box center [88, 101] width 8 height 8
type input "192.168.11.145"
click at [6, 117] on img at bounding box center [8, 116] width 5 height 17
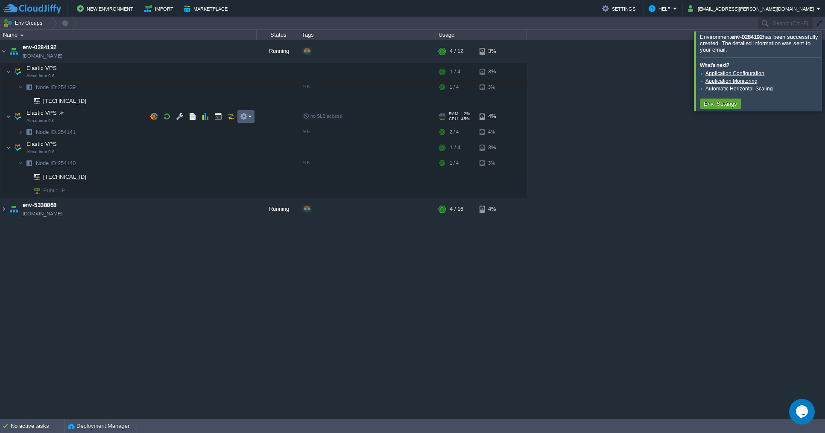
click at [242, 117] on button "button" at bounding box center [244, 117] width 8 height 8
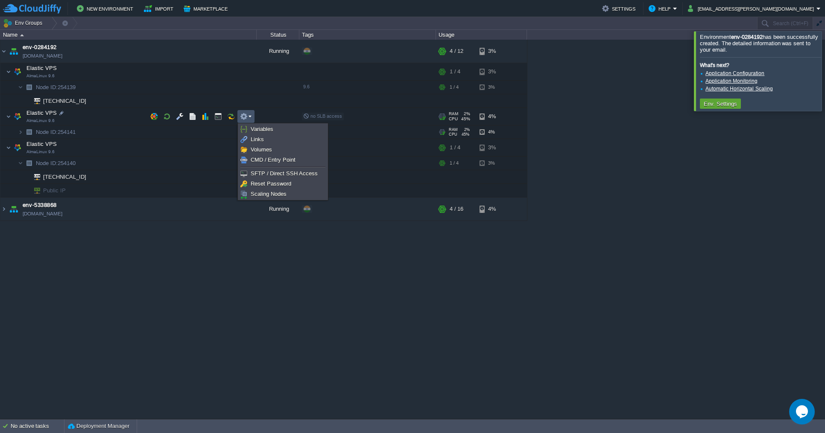
click at [190, 137] on div "env-0284192 env-0284192.cloudjiffy.net Running + Add to Env Group RAM 4% CPU 15…" at bounding box center [412, 229] width 825 height 379
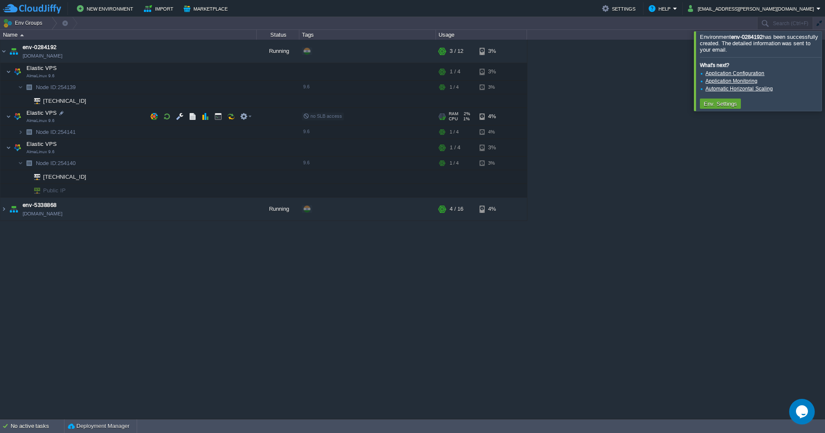
click at [107, 117] on td "Elastic VPS AlmaLinux 9.6" at bounding box center [128, 117] width 256 height 18
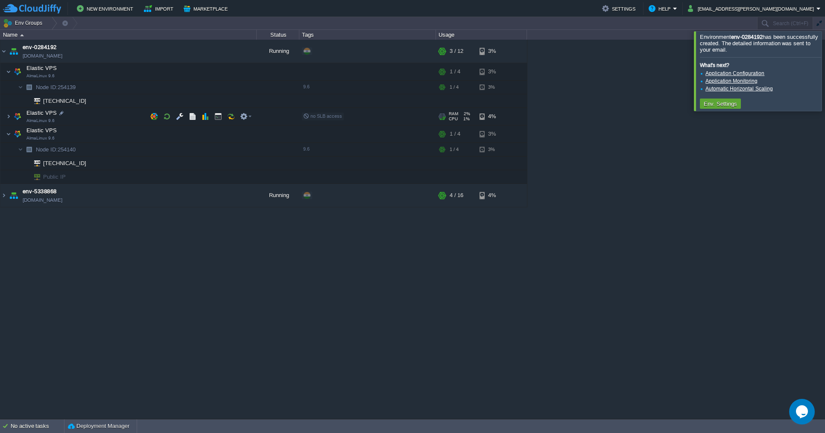
click at [66, 114] on td "Elastic VPS AlmaLinux 9.6" at bounding box center [128, 117] width 256 height 18
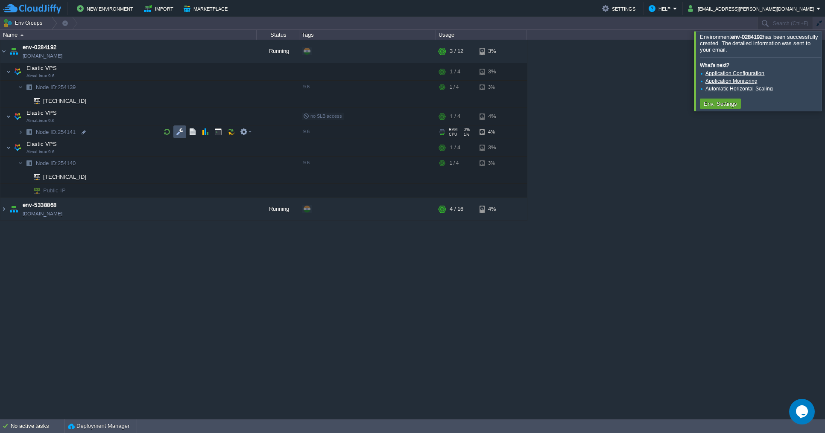
click at [180, 134] on button "button" at bounding box center [180, 132] width 8 height 8
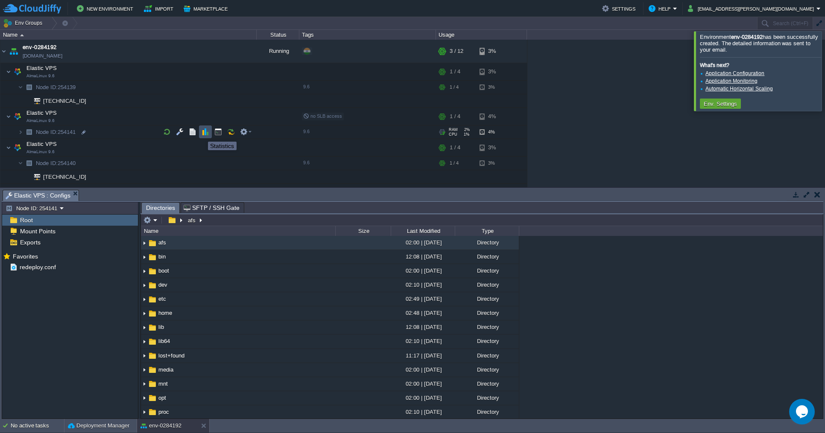
click at [204, 134] on button "button" at bounding box center [205, 132] width 8 height 8
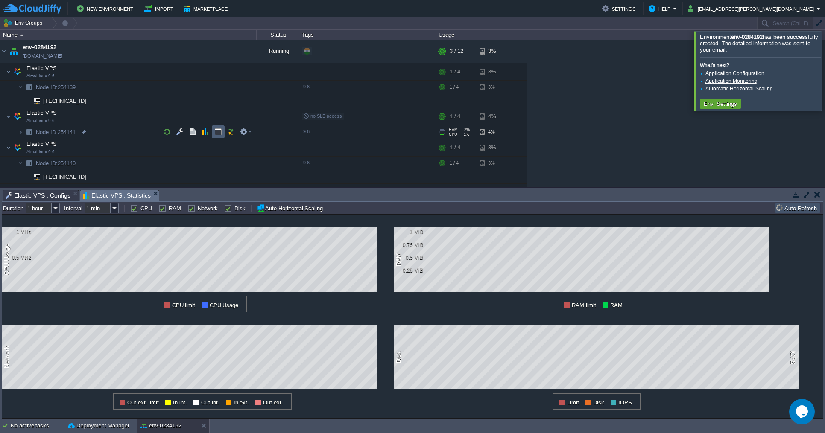
click at [215, 134] on button "button" at bounding box center [218, 132] width 8 height 8
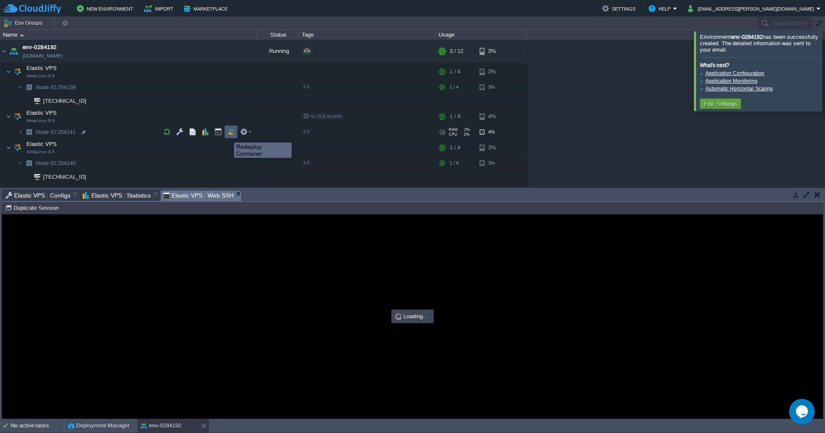
click at [228, 134] on button "button" at bounding box center [231, 132] width 8 height 8
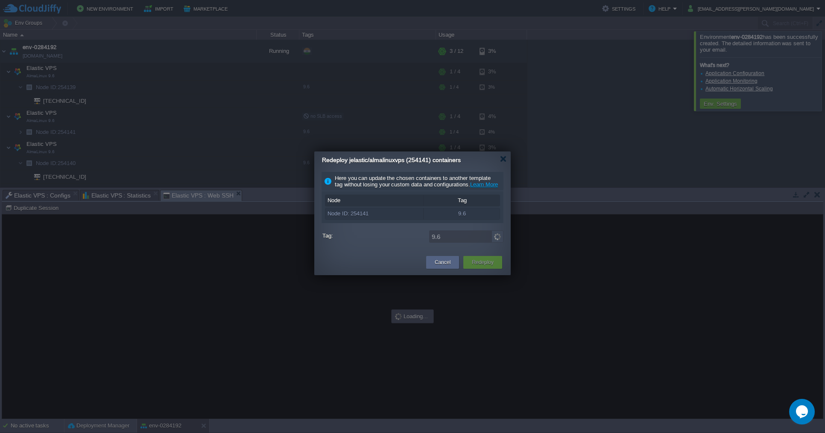
type input "#000000"
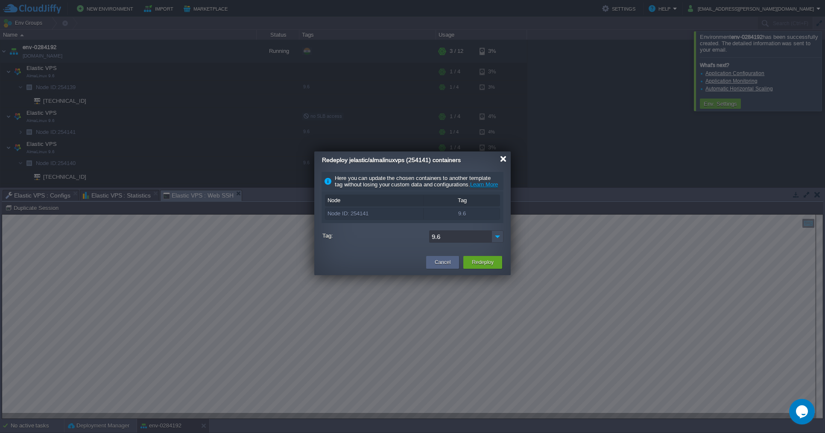
click at [505, 160] on div at bounding box center [503, 159] width 6 height 6
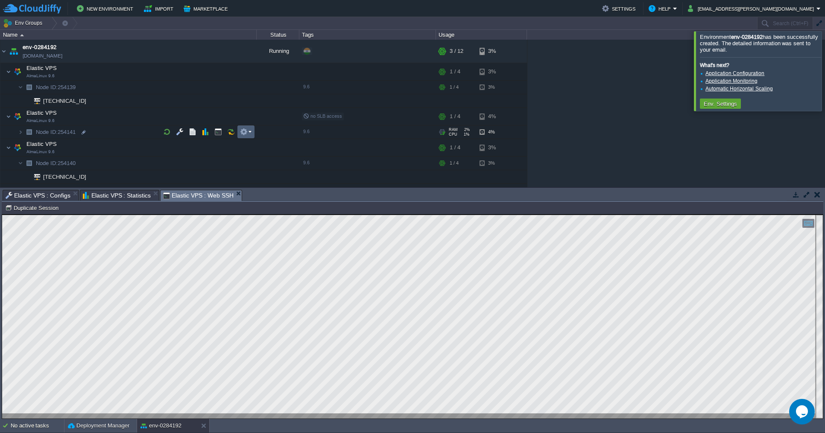
click at [250, 132] on em at bounding box center [246, 132] width 12 height 8
click at [264, 166] on link "Info" at bounding box center [283, 165] width 88 height 9
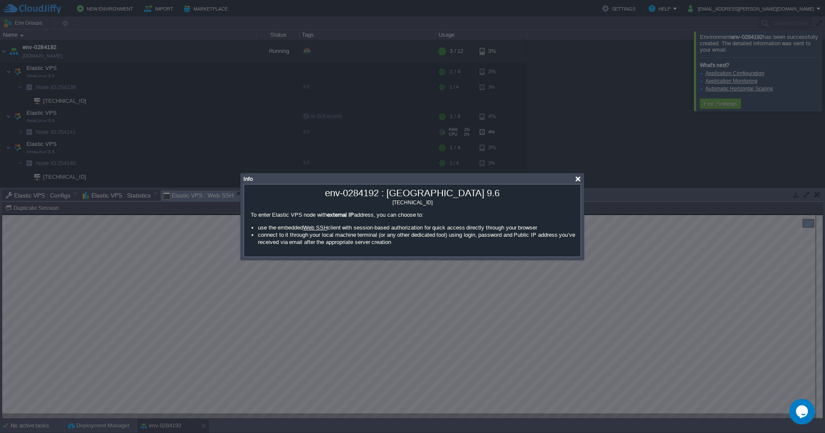
click at [577, 179] on div at bounding box center [578, 179] width 6 height 6
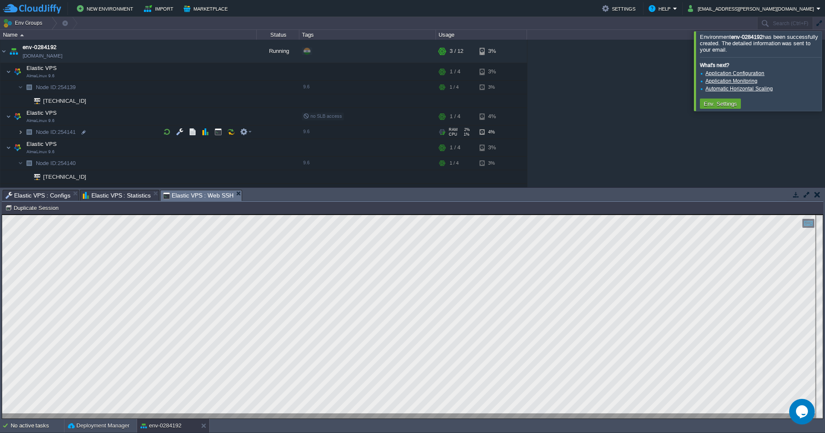
click at [18, 133] on img at bounding box center [20, 132] width 5 height 13
click at [20, 133] on img at bounding box center [20, 132] width 5 height 13
click at [152, 118] on button "button" at bounding box center [154, 117] width 8 height 8
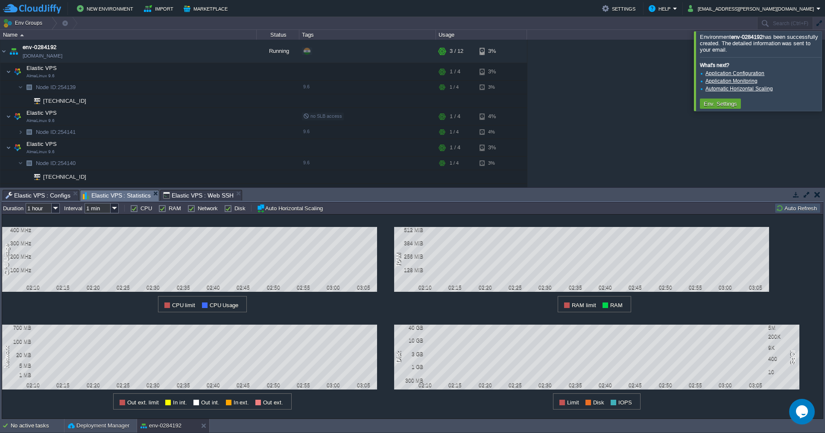
click at [150, 193] on span "Elastic VPS : Statistics" at bounding box center [117, 195] width 68 height 11
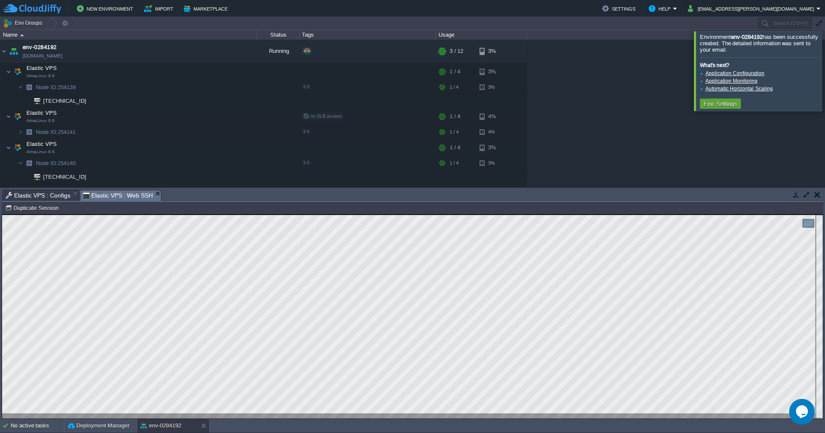
click at [155, 194] on em "Elastic VPS : Web SSH" at bounding box center [122, 195] width 79 height 11
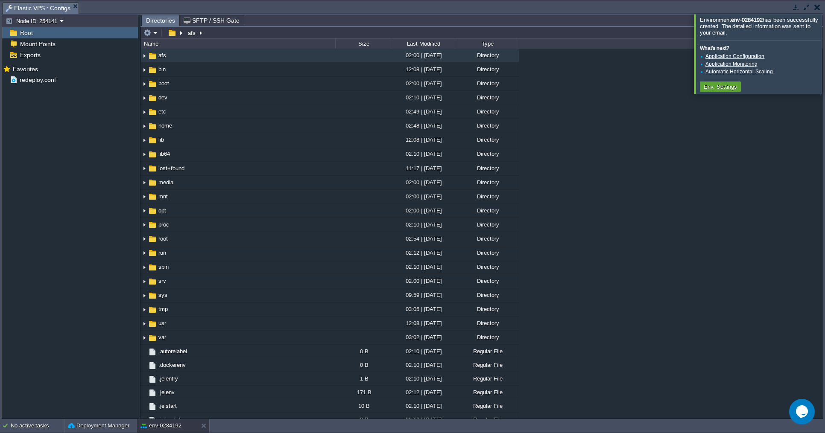
click at [73, 9] on em "Elastic VPS : Configs" at bounding box center [42, 8] width 73 height 11
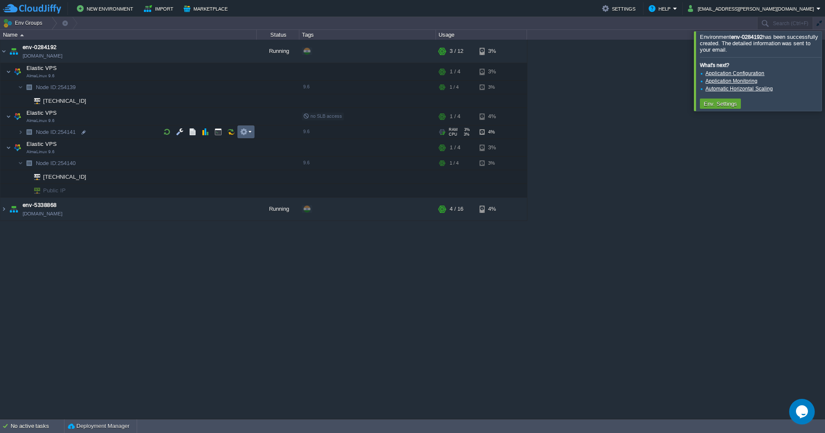
click at [248, 133] on em at bounding box center [246, 132] width 12 height 8
click at [251, 164] on span "Info" at bounding box center [255, 165] width 9 height 6
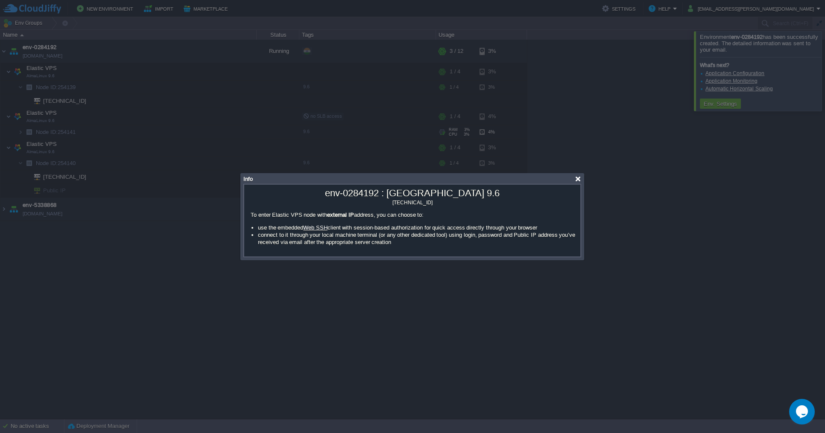
click at [577, 179] on div at bounding box center [578, 179] width 6 height 6
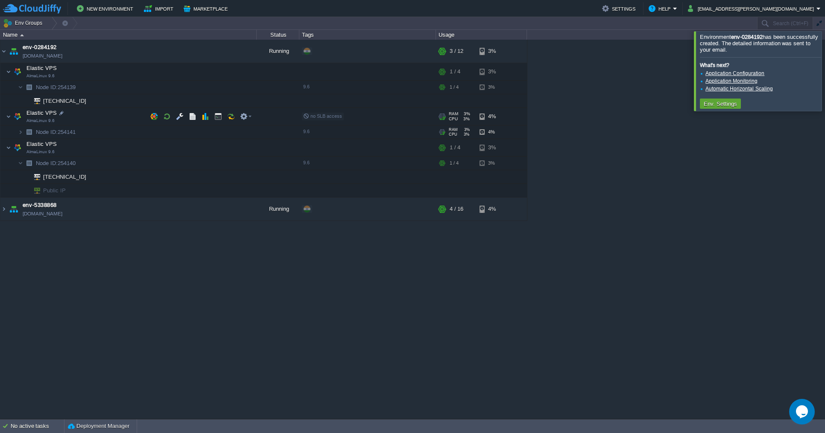
click at [15, 117] on img at bounding box center [18, 116] width 12 height 17
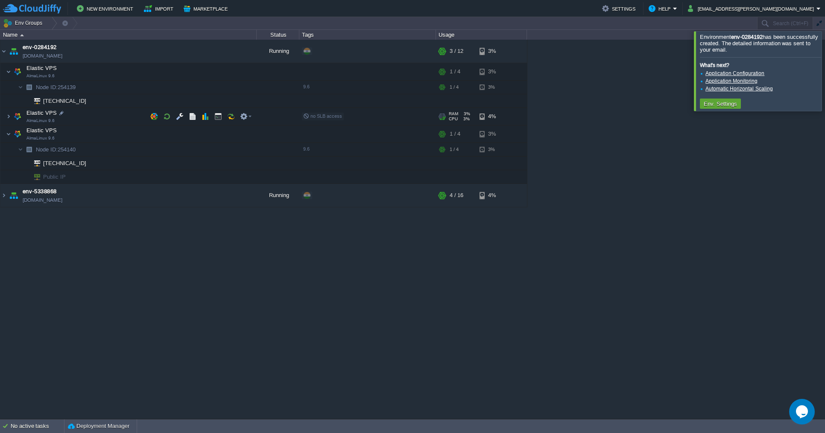
click at [15, 117] on img at bounding box center [18, 116] width 12 height 17
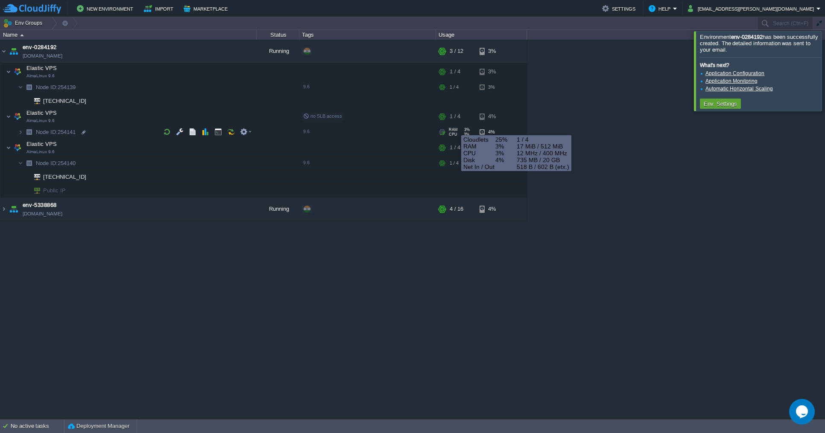
click at [454, 129] on span "RAM" at bounding box center [453, 130] width 9 height 4
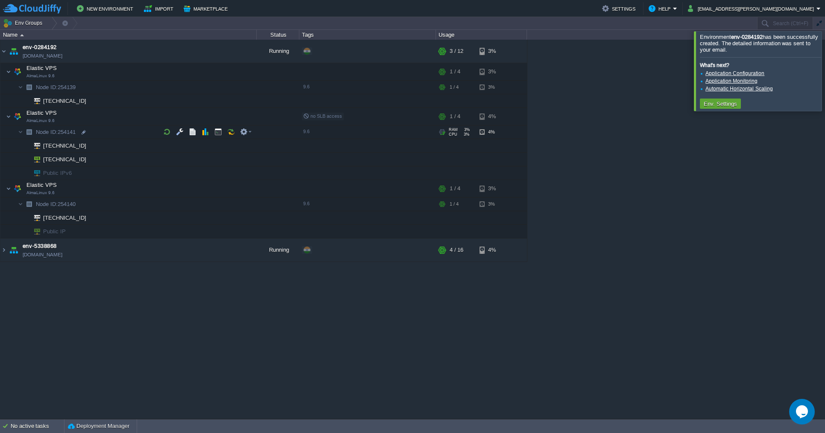
click at [485, 134] on div "4%" at bounding box center [493, 132] width 28 height 13
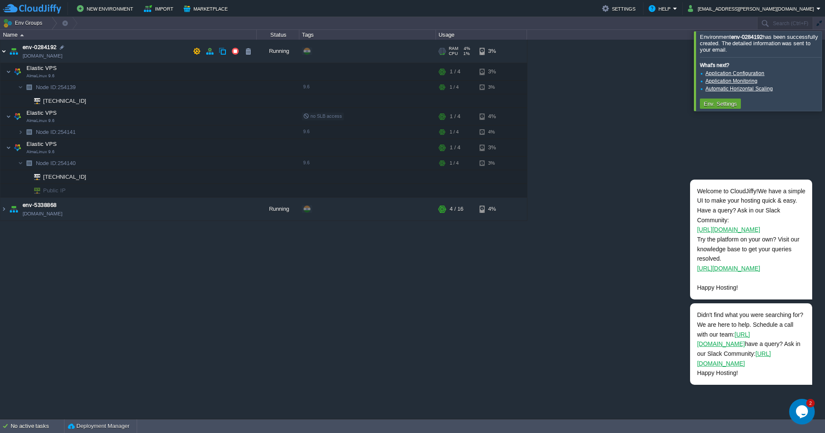
click at [5, 51] on img at bounding box center [3, 51] width 7 height 23
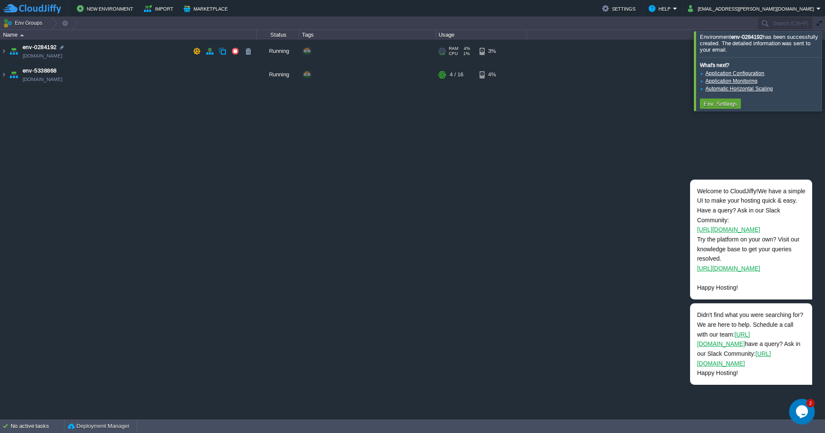
click at [13, 53] on img at bounding box center [14, 51] width 12 height 23
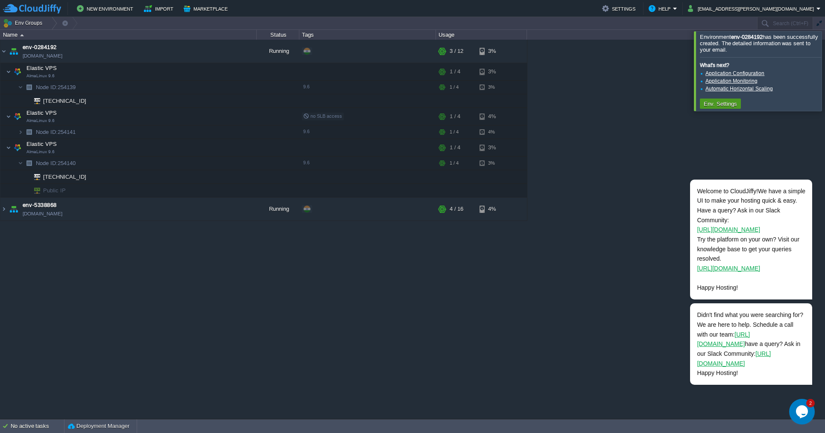
click at [715, 102] on button "Env. Settings" at bounding box center [720, 104] width 38 height 8
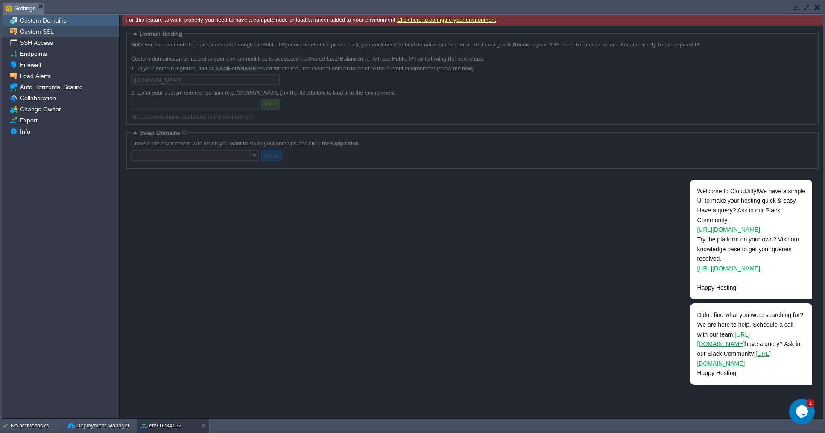
click at [41, 31] on span "Custom SSL" at bounding box center [36, 32] width 37 height 8
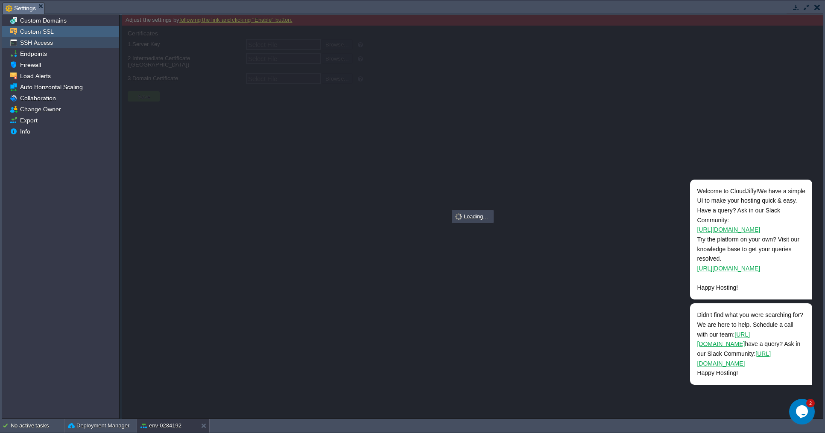
click at [40, 43] on span "SSH Access" at bounding box center [36, 43] width 36 height 8
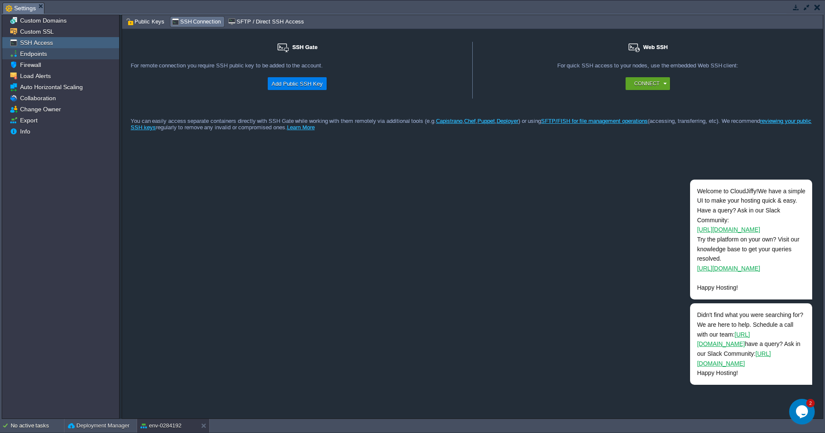
click at [35, 56] on span "Endpoints" at bounding box center [33, 54] width 30 height 8
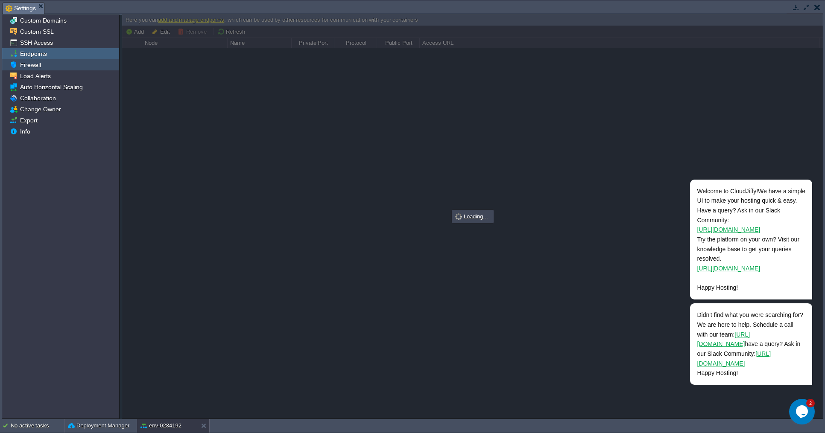
click at [37, 65] on span "Firewall" at bounding box center [30, 65] width 24 height 8
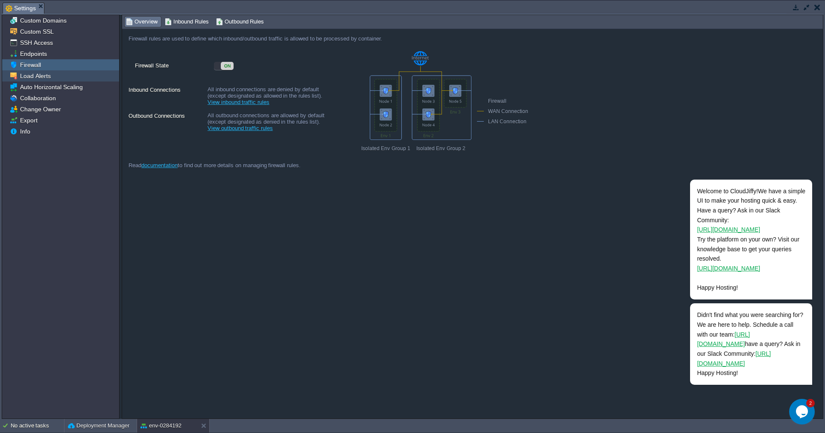
click at [42, 79] on span "Load Alerts" at bounding box center [35, 76] width 34 height 8
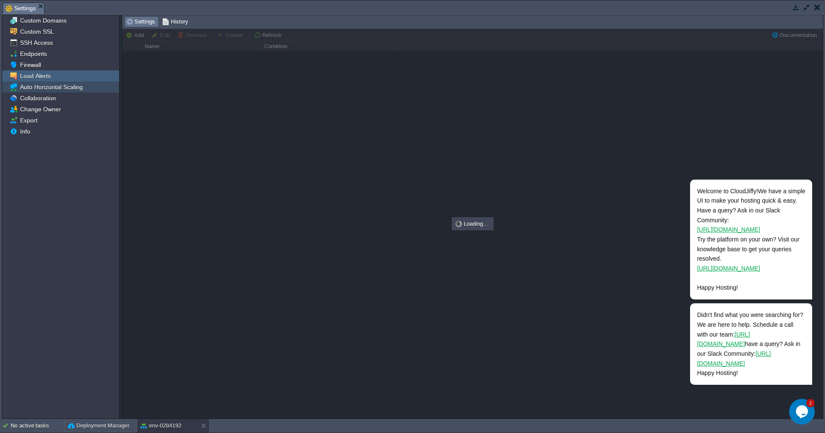
click at [44, 89] on span "Auto Horizontal Scaling" at bounding box center [51, 87] width 66 height 8
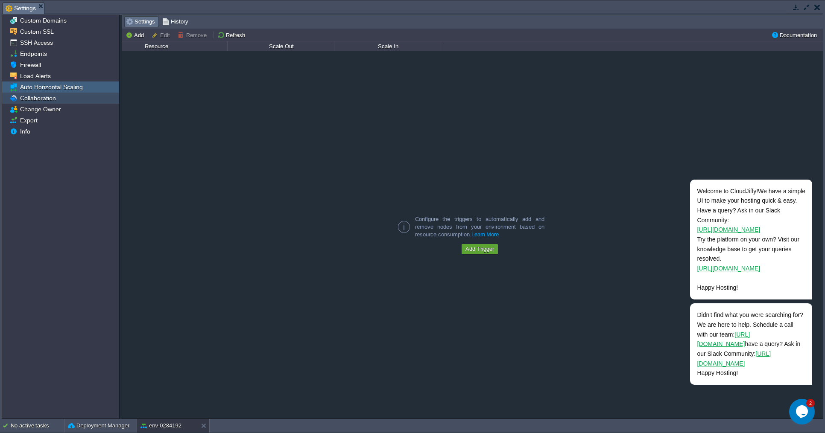
click at [53, 100] on span "Collaboration" at bounding box center [37, 98] width 39 height 8
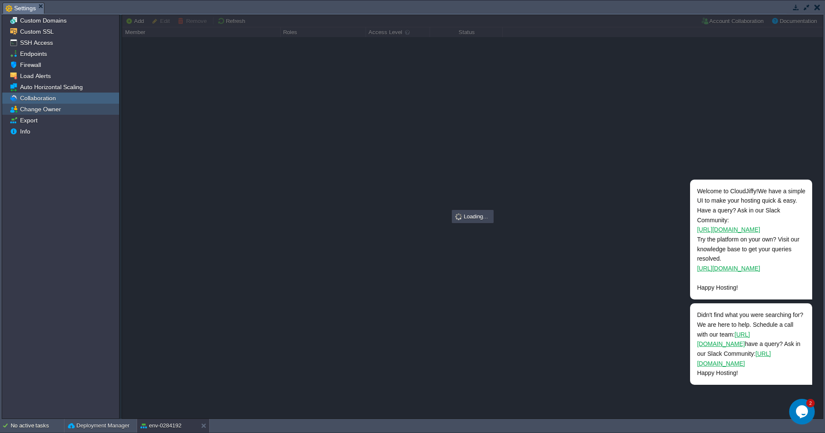
click at [53, 113] on div "Change Owner" at bounding box center [60, 109] width 117 height 11
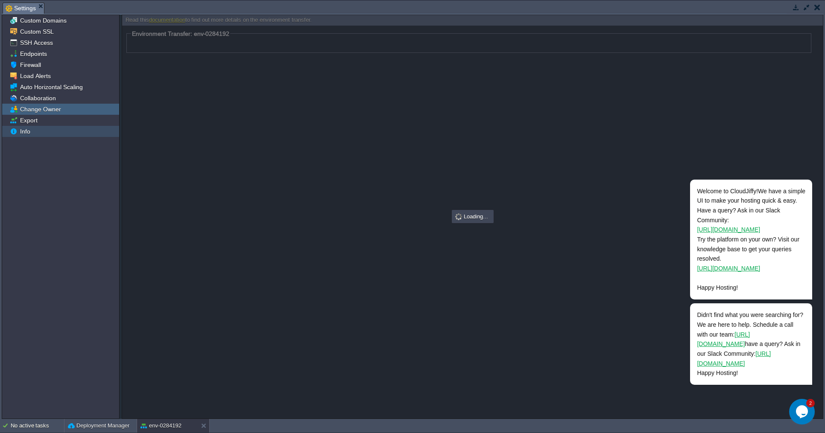
click at [26, 126] on div "Info" at bounding box center [60, 131] width 117 height 11
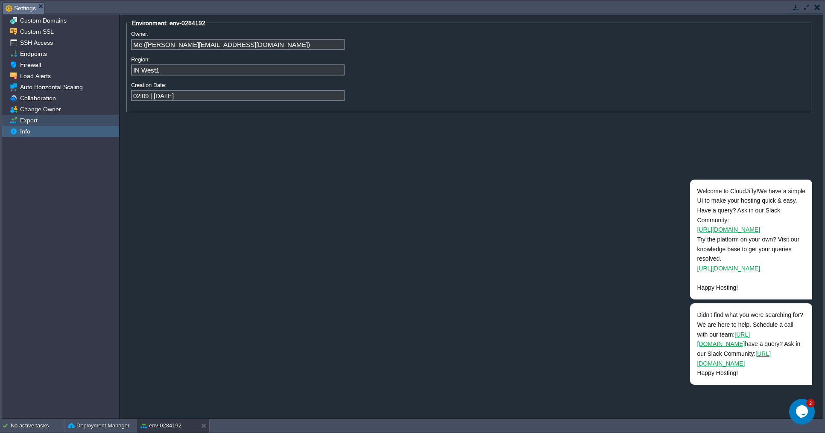
click at [35, 120] on span "Export" at bounding box center [28, 121] width 20 height 8
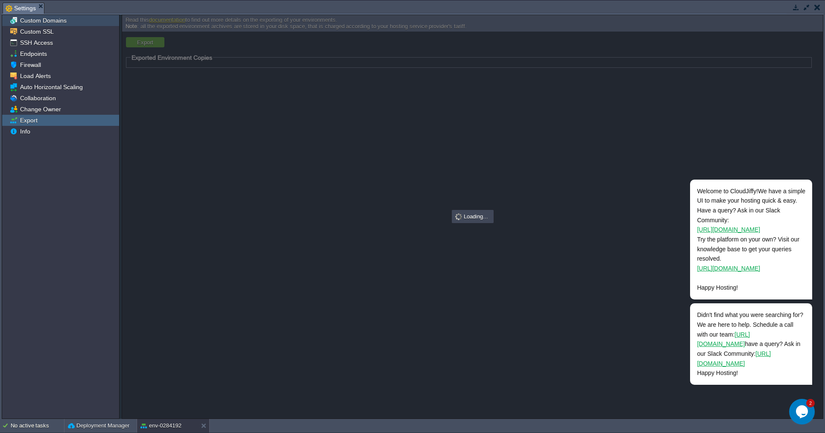
click at [41, 21] on span "Custom Domains" at bounding box center [43, 21] width 50 height 8
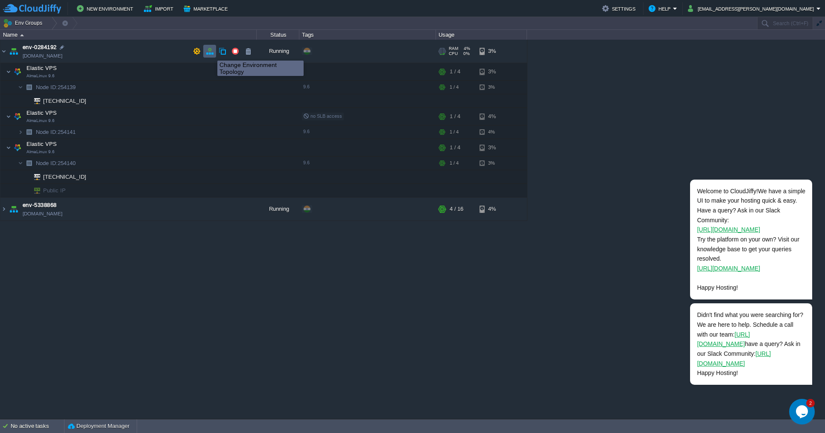
click at [210, 52] on button "button" at bounding box center [210, 51] width 8 height 8
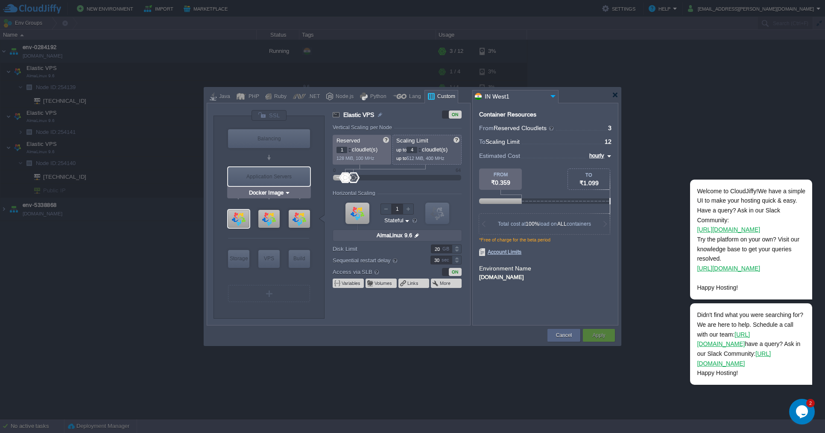
type input "AlmaLinux 9.6"
click at [271, 219] on div at bounding box center [268, 219] width 21 height 18
type input "Elastic VPS"
type input "null"
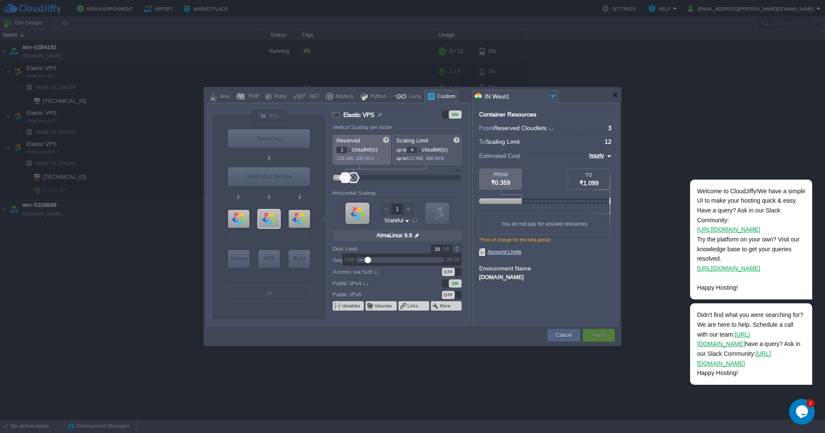
type input "Docker Image"
click at [443, 250] on div "GB" at bounding box center [446, 249] width 9 height 8
drag, startPoint x: 368, startPoint y: 259, endPoint x: 400, endPoint y: 259, distance: 31.6
click at [400, 259] on div at bounding box center [400, 260] width 6 height 6
type input "100"
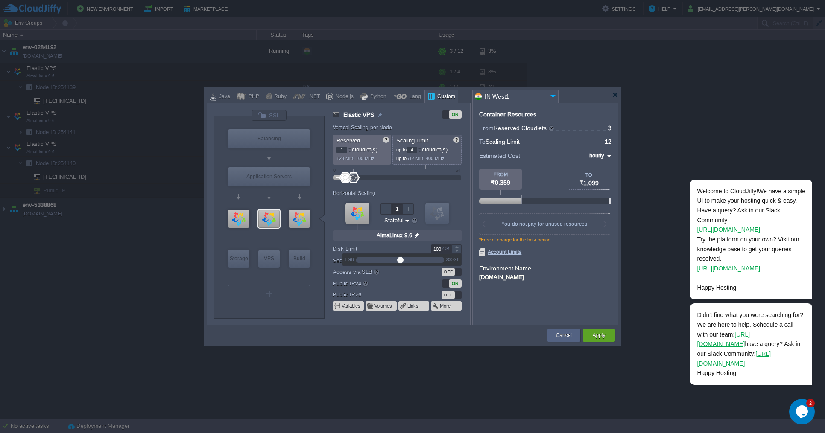
click at [335, 244] on div at bounding box center [397, 243] width 129 height 1
drag, startPoint x: 344, startPoint y: 178, endPoint x: 406, endPoint y: 182, distance: 62.0
click at [406, 182] on div at bounding box center [408, 177] width 12 height 11
type input "16"
drag, startPoint x: 405, startPoint y: 177, endPoint x: 385, endPoint y: 181, distance: 20.1
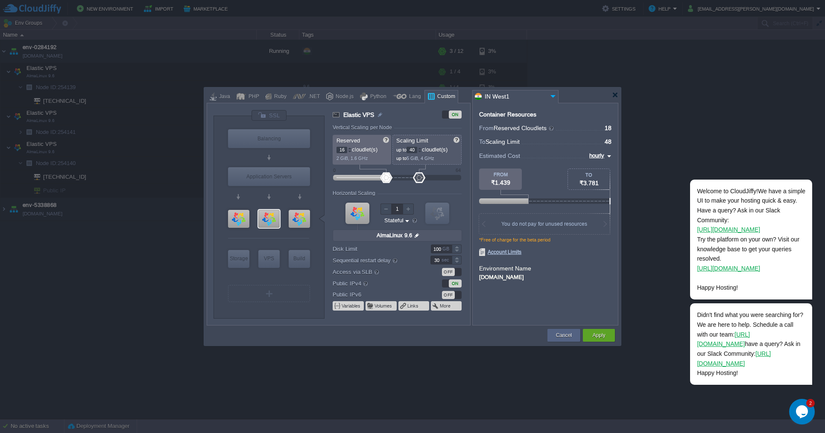
click at [385, 181] on div at bounding box center [386, 177] width 12 height 11
click at [498, 253] on span "Account Limits" at bounding box center [500, 252] width 42 height 8
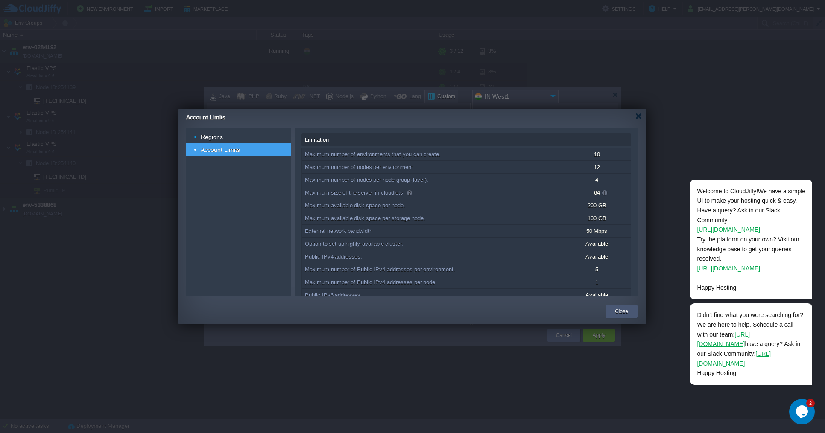
click at [615, 311] on button "Close" at bounding box center [621, 311] width 13 height 9
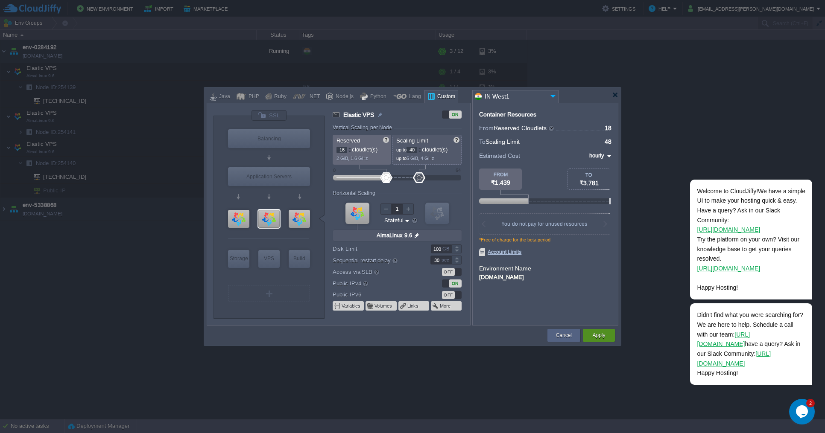
click at [600, 335] on button "Apply" at bounding box center [598, 335] width 13 height 9
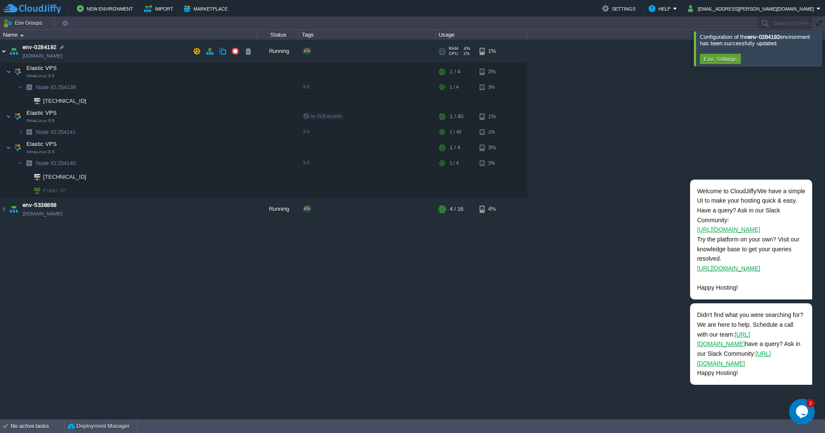
click at [4, 51] on img at bounding box center [3, 51] width 7 height 23
